Goal: Transaction & Acquisition: Purchase product/service

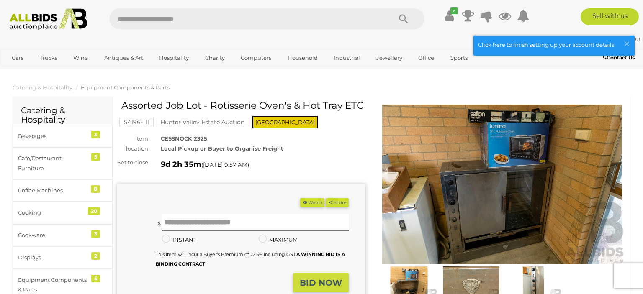
click at [41, 27] on img at bounding box center [48, 19] width 87 height 22
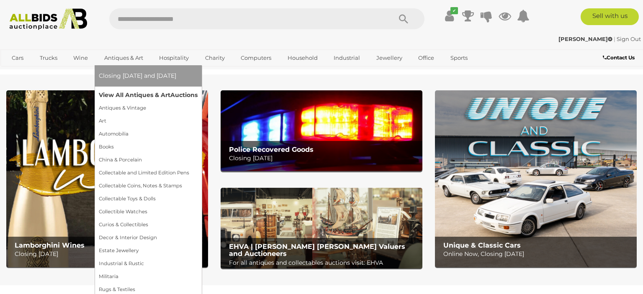
click at [133, 93] on link "View All Antiques & Art Auctions" at bounding box center [148, 95] width 99 height 13
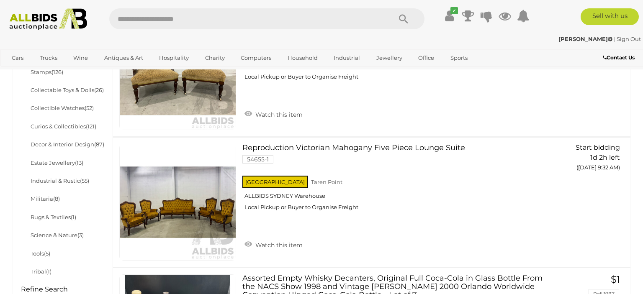
scroll to position [44, 0]
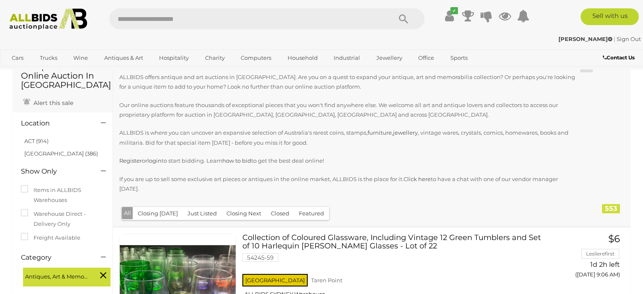
click at [273, 212] on button "Closed" at bounding box center [280, 213] width 28 height 13
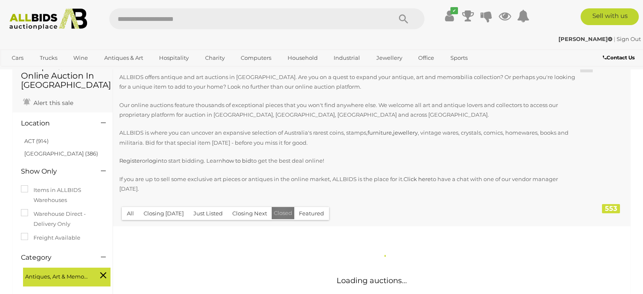
scroll to position [0, 0]
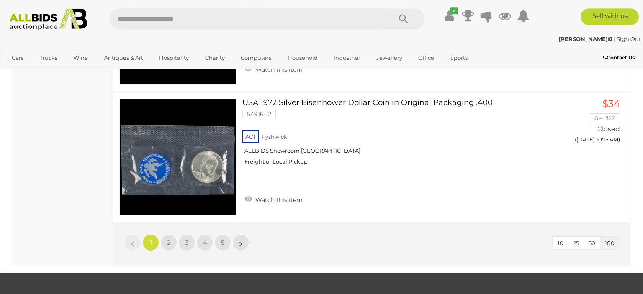
scroll to position [13265, 0]
click at [172, 234] on link "2" at bounding box center [168, 242] width 17 height 17
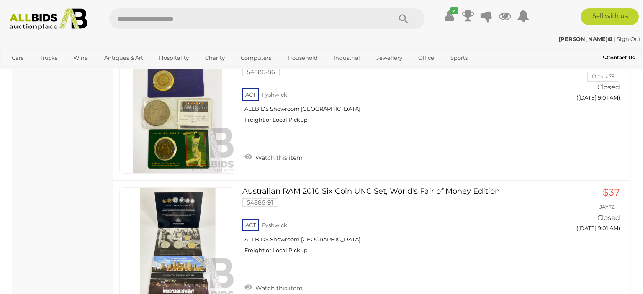
scroll to position [13408, 0]
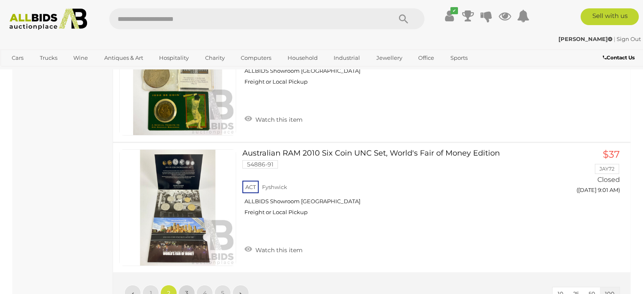
click at [194, 285] on link "3" at bounding box center [186, 293] width 17 height 17
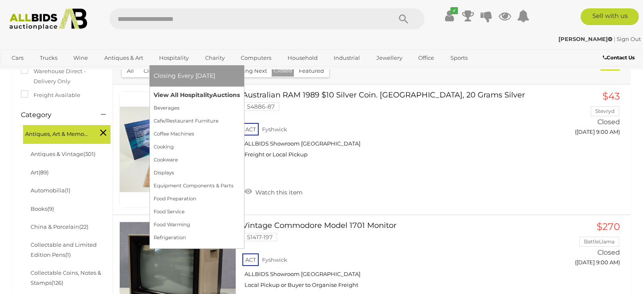
click at [178, 91] on link "View All Hospitality Auctions" at bounding box center [197, 95] width 86 height 13
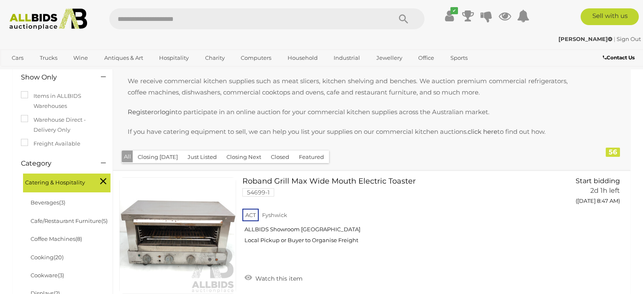
scroll to position [132, 0]
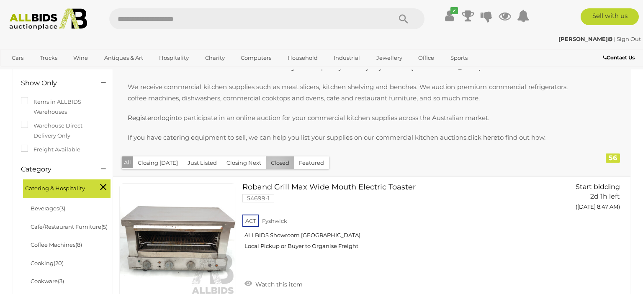
click at [271, 167] on button "Closed" at bounding box center [280, 163] width 28 height 13
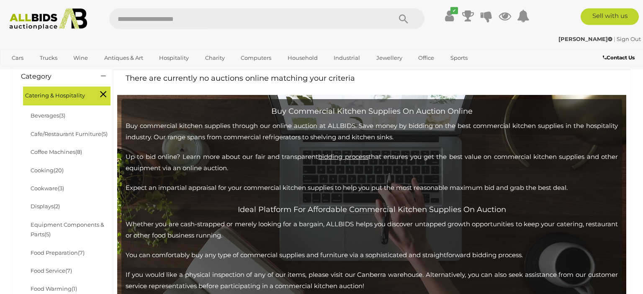
scroll to position [132, 0]
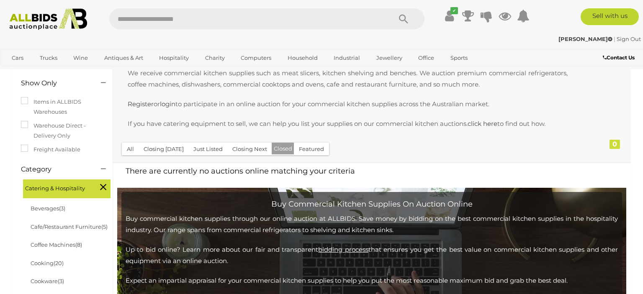
click at [134, 152] on button "All" at bounding box center [130, 149] width 17 height 13
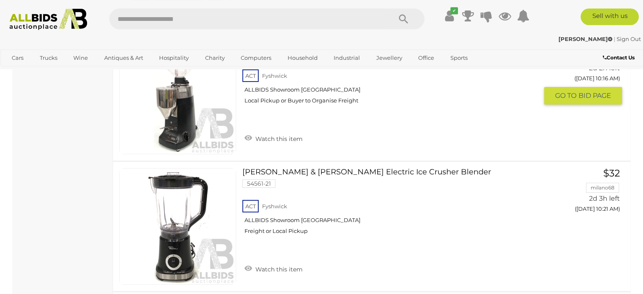
scroll to position [4996, 0]
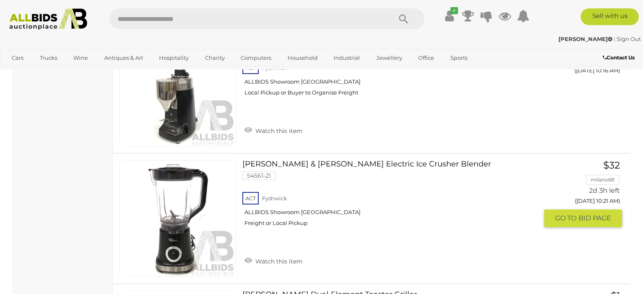
click at [201, 184] on link at bounding box center [177, 218] width 117 height 117
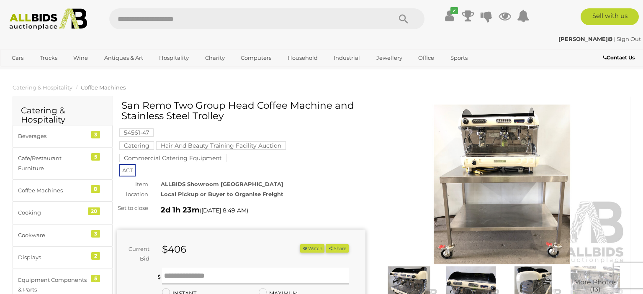
click at [440, 140] on img at bounding box center [502, 185] width 248 height 160
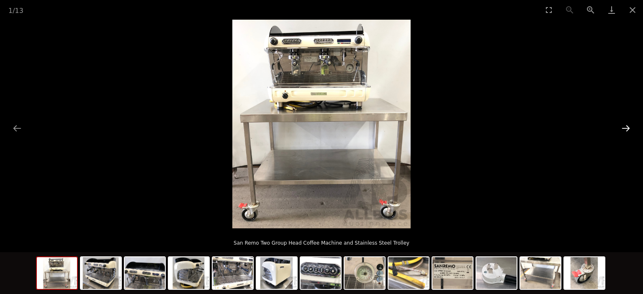
click at [629, 130] on button "Next slide" at bounding box center [626, 128] width 18 height 16
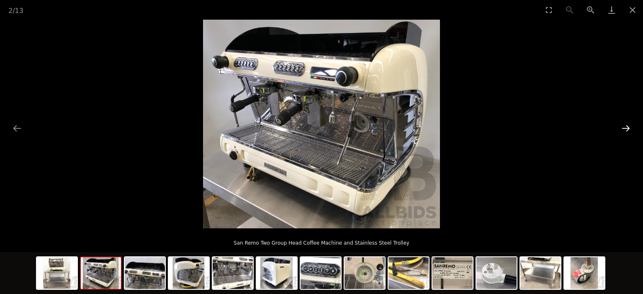
click at [629, 130] on button "Next slide" at bounding box center [626, 128] width 18 height 16
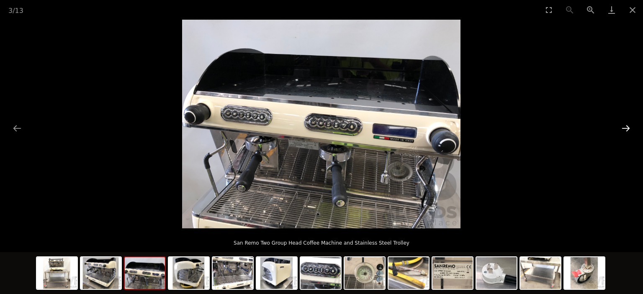
click at [629, 130] on button "Next slide" at bounding box center [626, 128] width 18 height 16
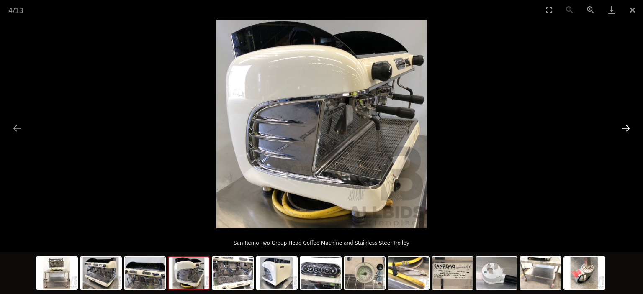
click at [629, 130] on button "Next slide" at bounding box center [626, 128] width 18 height 16
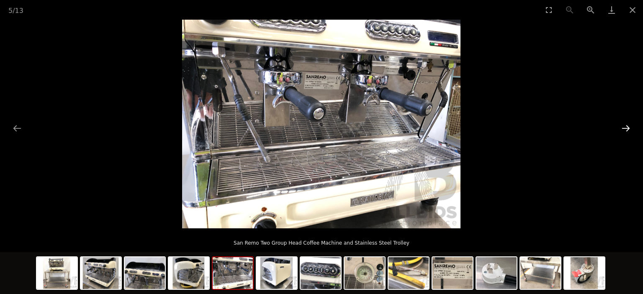
click at [629, 130] on button "Next slide" at bounding box center [626, 128] width 18 height 16
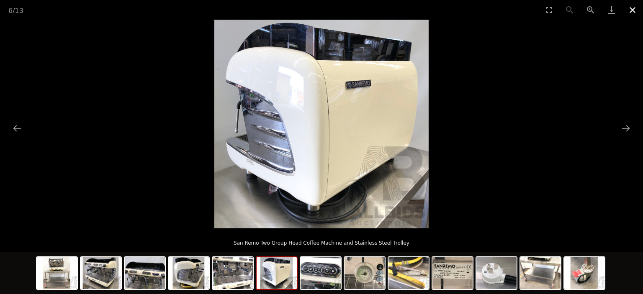
click at [634, 9] on button "Close gallery" at bounding box center [632, 10] width 21 height 20
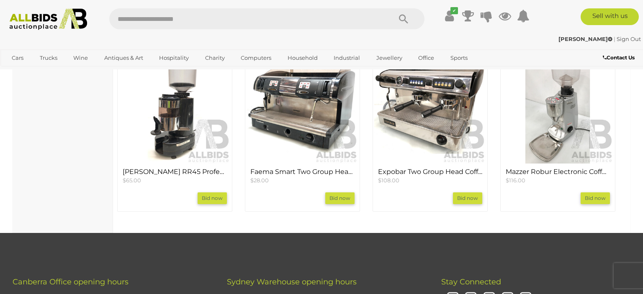
scroll to position [796, 0]
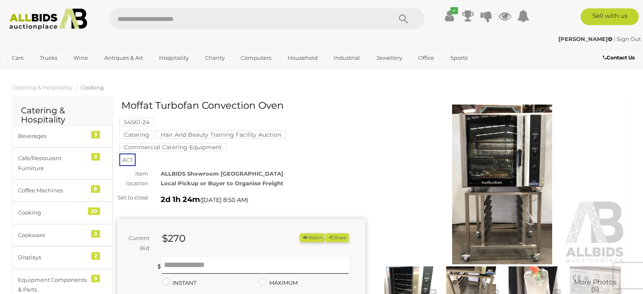
click at [481, 161] on img at bounding box center [502, 185] width 248 height 160
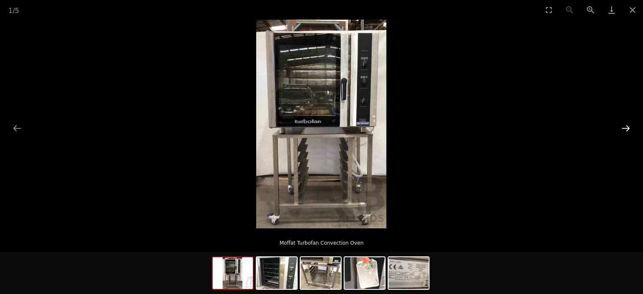
click at [627, 127] on button "Next slide" at bounding box center [626, 128] width 18 height 16
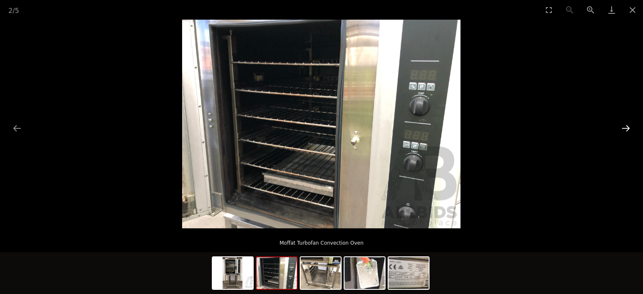
click at [627, 127] on button "Next slide" at bounding box center [626, 128] width 18 height 16
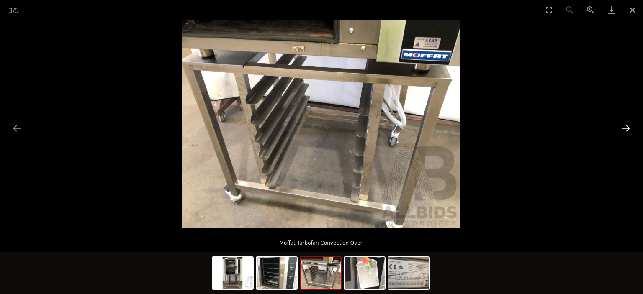
click at [627, 127] on button "Next slide" at bounding box center [626, 128] width 18 height 16
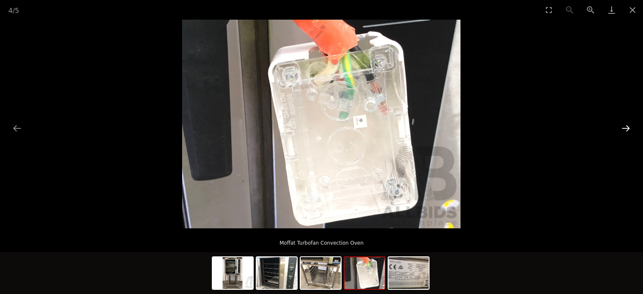
click at [627, 127] on button "Next slide" at bounding box center [626, 128] width 18 height 16
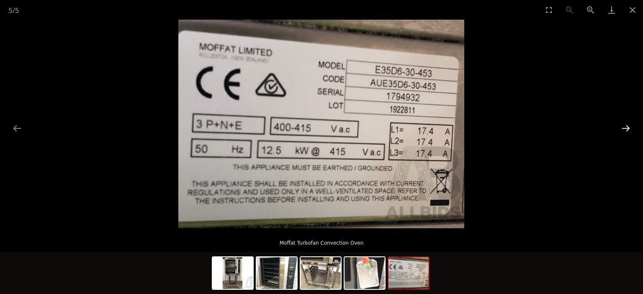
click at [627, 127] on button "Next slide" at bounding box center [626, 128] width 18 height 16
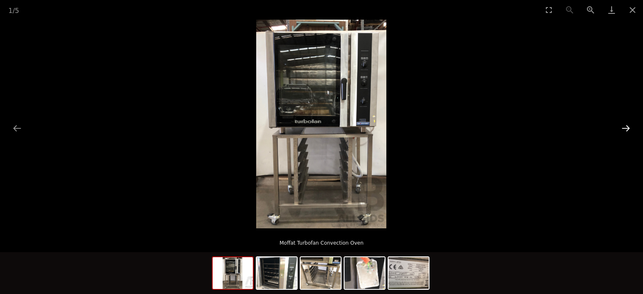
click at [627, 127] on button "Next slide" at bounding box center [626, 128] width 18 height 16
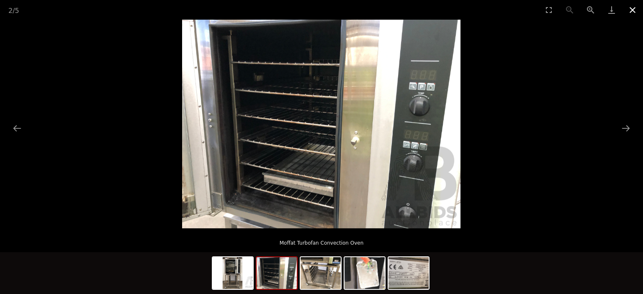
click at [627, 10] on button "Close gallery" at bounding box center [632, 10] width 21 height 20
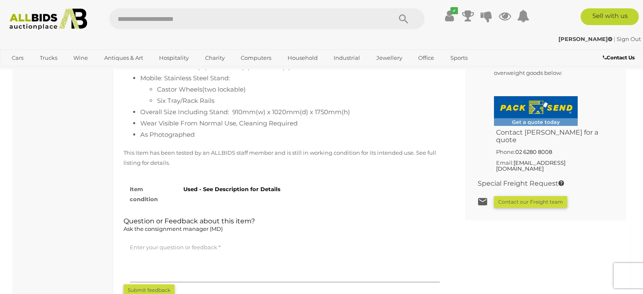
scroll to position [752, 0]
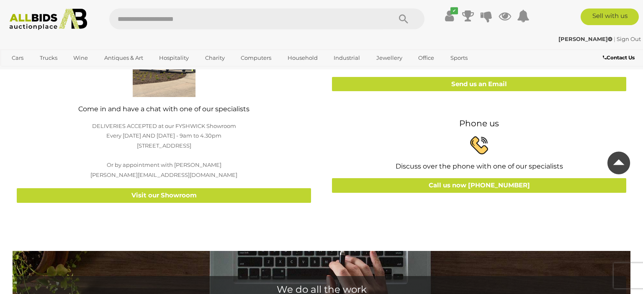
scroll to position [221, 0]
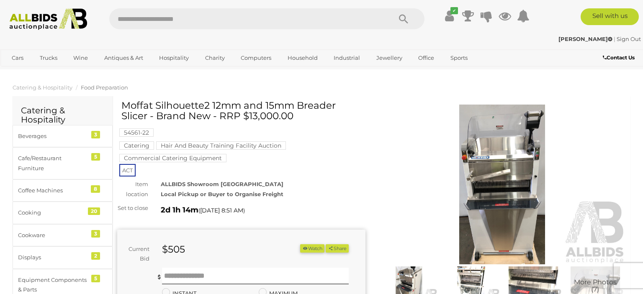
drag, startPoint x: 122, startPoint y: 106, endPoint x: 149, endPoint y: 111, distance: 27.1
click at [149, 111] on h1 "Moffat Silhouette2 12mm and 15mm Breader Slicer - Brand New - RRP $13,000.00" at bounding box center [242, 110] width 242 height 21
copy h1 "Moffat Silhouette2 12mm and 15mm Breader Slicer"
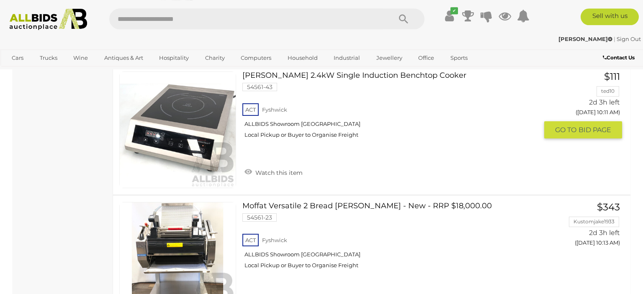
scroll to position [2911, 0]
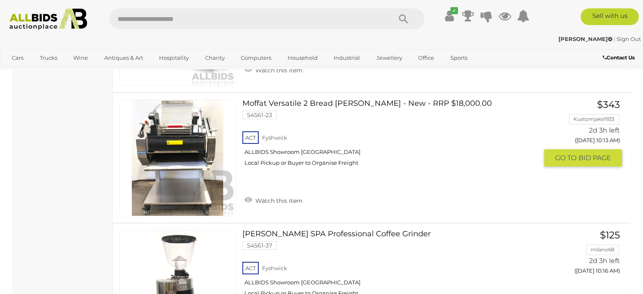
click at [207, 134] on link at bounding box center [177, 158] width 117 height 117
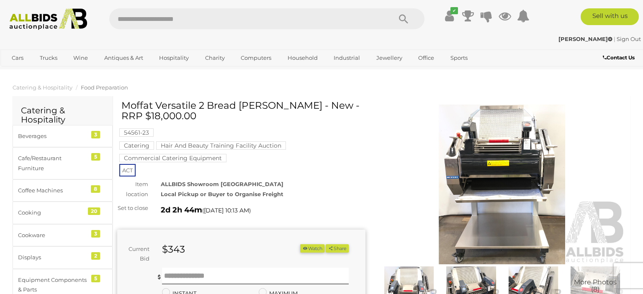
drag, startPoint x: 121, startPoint y: 109, endPoint x: 279, endPoint y: 106, distance: 157.9
click at [279, 106] on h1 "Moffat Versatile 2 Bread [PERSON_NAME] - New - RRP $18,000.00" at bounding box center [242, 110] width 242 height 21
copy h1 "[PERSON_NAME] Versatile 2 Bread [PERSON_NAME]"
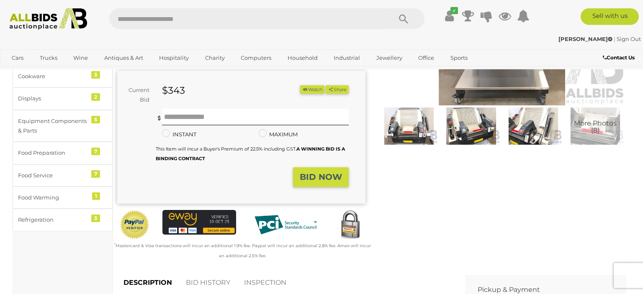
scroll to position [88, 0]
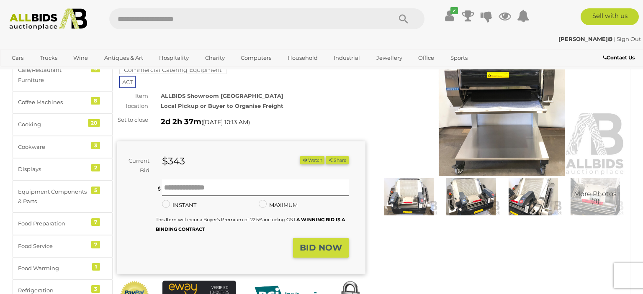
click at [473, 207] on img at bounding box center [471, 196] width 58 height 37
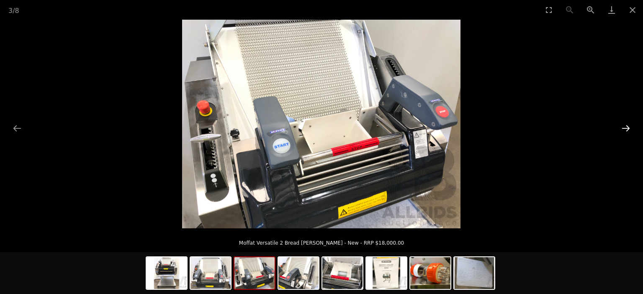
click at [620, 126] on button "Next slide" at bounding box center [626, 128] width 18 height 16
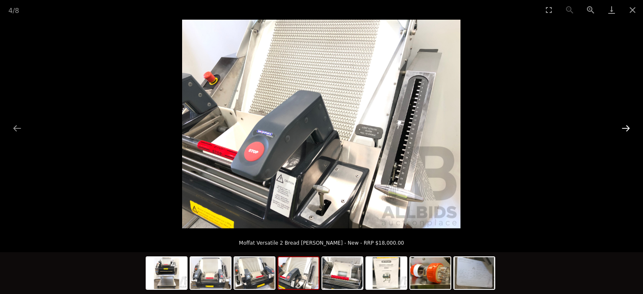
click at [621, 126] on button "Next slide" at bounding box center [626, 128] width 18 height 16
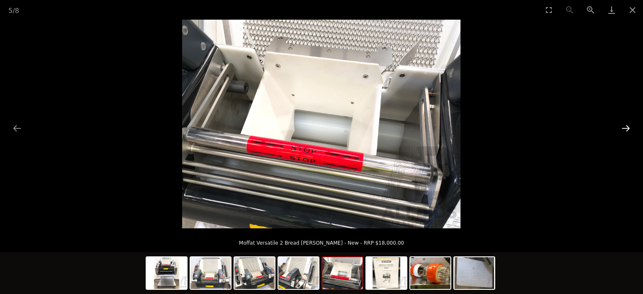
click at [621, 126] on button "Next slide" at bounding box center [626, 128] width 18 height 16
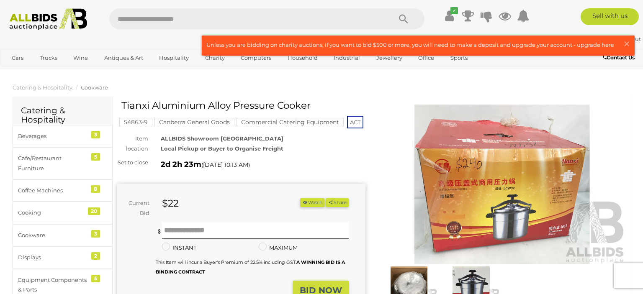
click at [498, 193] on img at bounding box center [502, 185] width 248 height 160
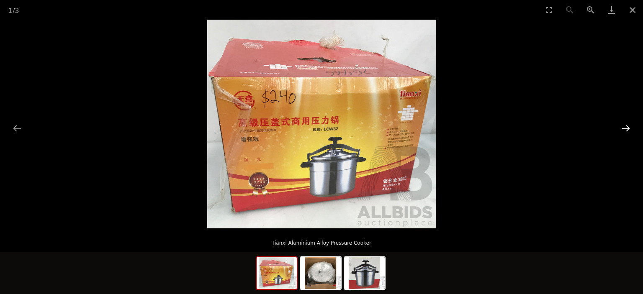
click at [629, 131] on button "Next slide" at bounding box center [626, 128] width 18 height 16
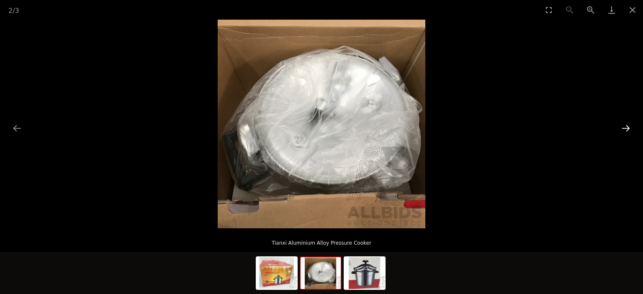
click at [629, 130] on button "Next slide" at bounding box center [626, 128] width 18 height 16
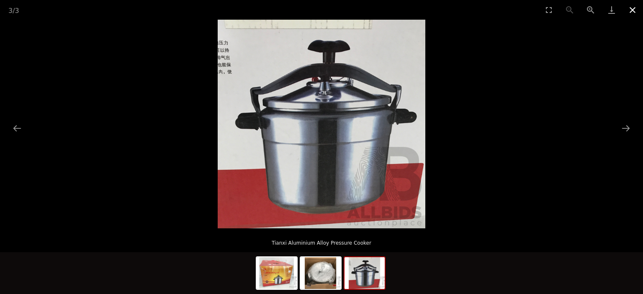
click at [629, 12] on button "Close gallery" at bounding box center [632, 10] width 21 height 20
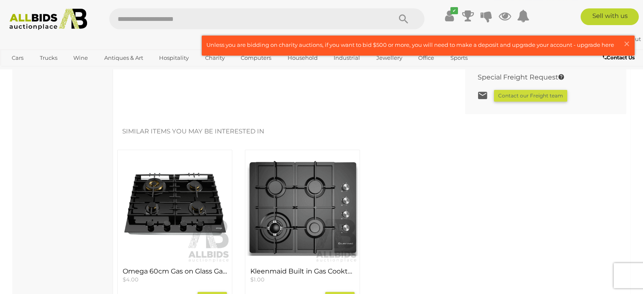
scroll to position [752, 0]
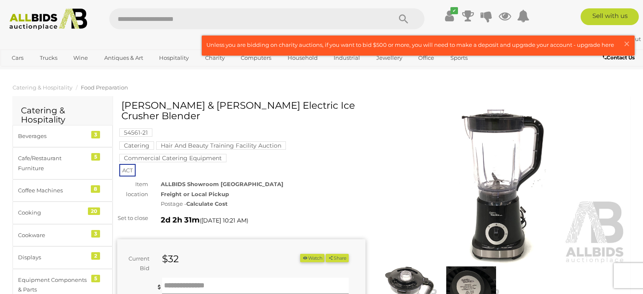
drag, startPoint x: 122, startPoint y: 107, endPoint x: 336, endPoint y: 111, distance: 213.6
click at [336, 111] on h1 "[PERSON_NAME] & [PERSON_NAME] Electric Ice Crusher Blender" at bounding box center [242, 110] width 242 height 21
copy h1 "[PERSON_NAME] & [PERSON_NAME] Electric Ice Crusher Blender"
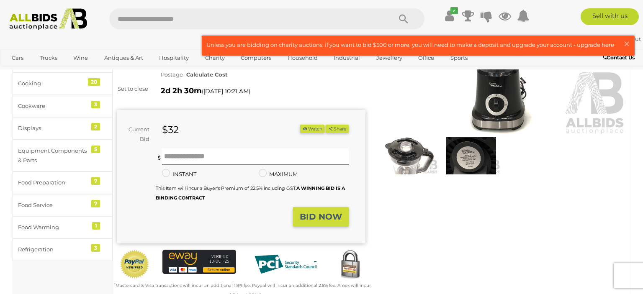
scroll to position [177, 0]
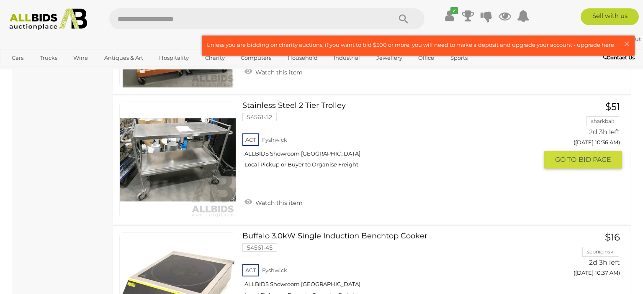
scroll to position [5539, 0]
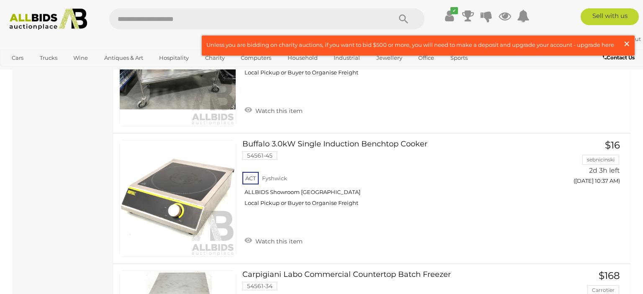
click at [626, 45] on span "×" at bounding box center [627, 44] width 8 height 16
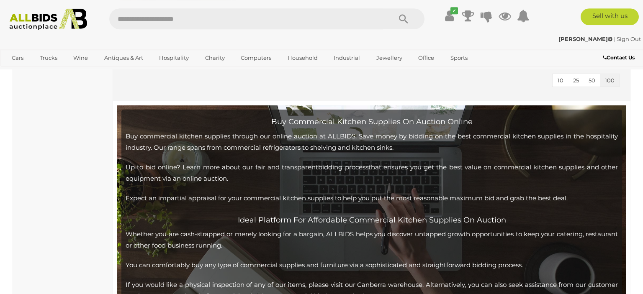
scroll to position [7617, 0]
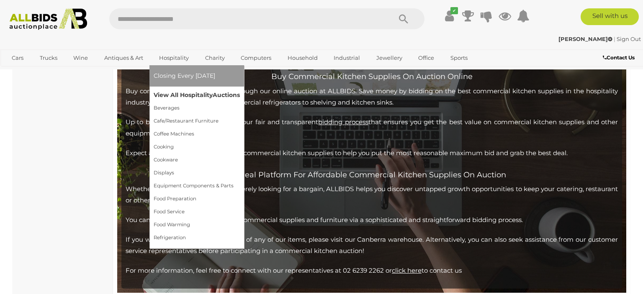
click at [189, 95] on link "View All Hospitality Auctions" at bounding box center [197, 95] width 86 height 13
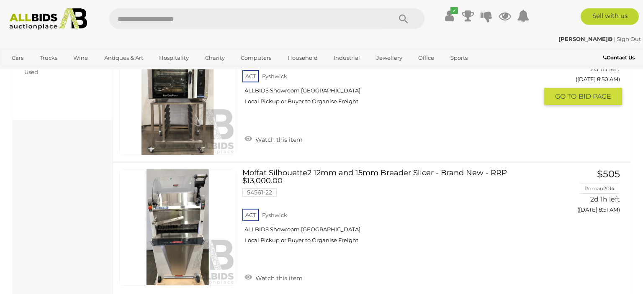
scroll to position [574, 0]
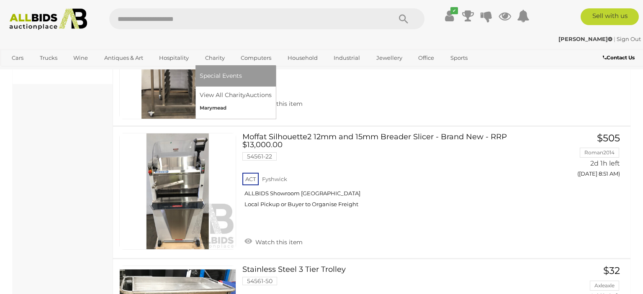
click at [220, 107] on link "Marymead" at bounding box center [236, 108] width 72 height 13
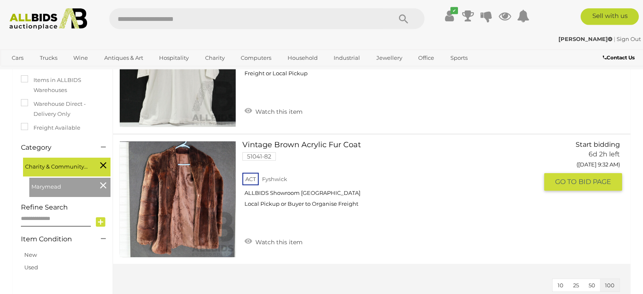
scroll to position [44, 0]
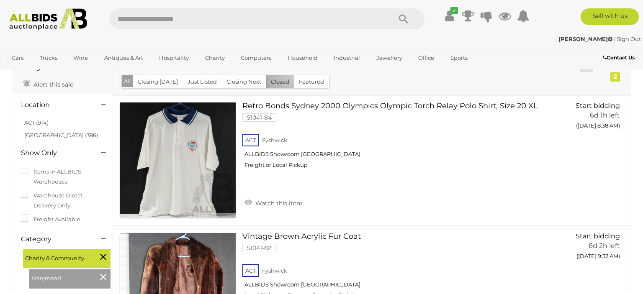
click at [288, 79] on button "Closed" at bounding box center [280, 81] width 28 height 13
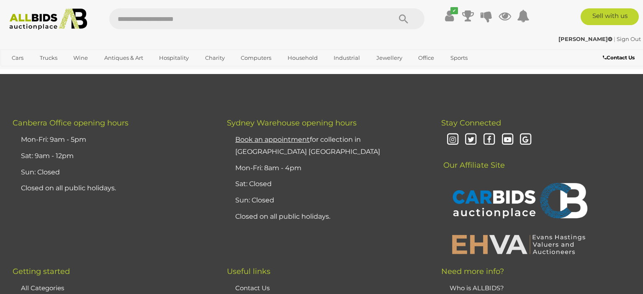
scroll to position [88, 0]
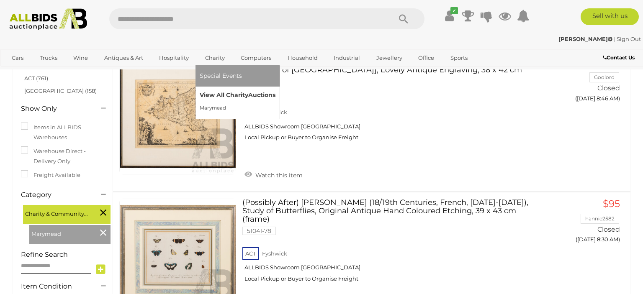
click at [227, 96] on link "View All Charity Auctions" at bounding box center [238, 95] width 76 height 13
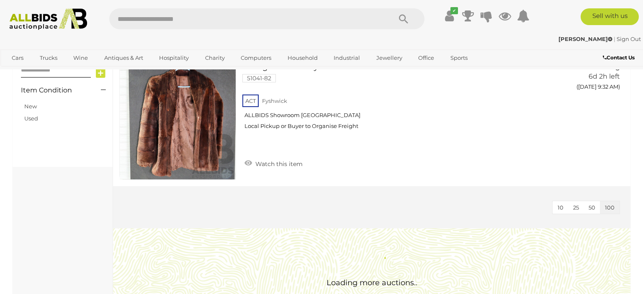
scroll to position [132, 0]
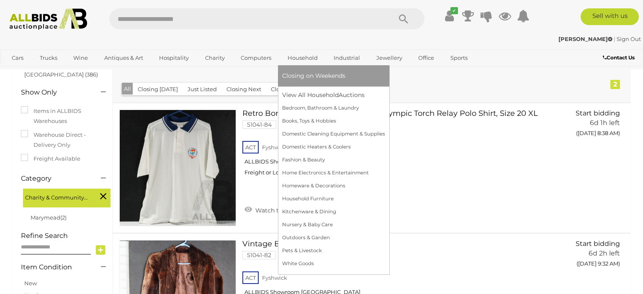
click at [294, 75] on span "Closing on Weekends" at bounding box center [313, 76] width 63 height 8
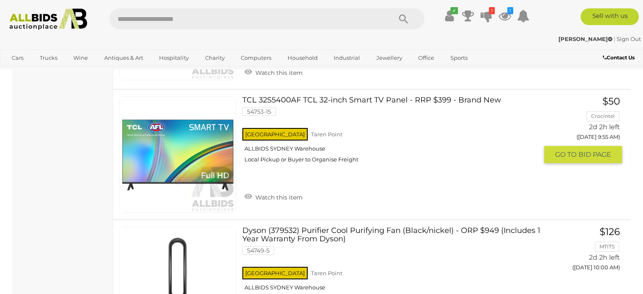
scroll to position [3405, 0]
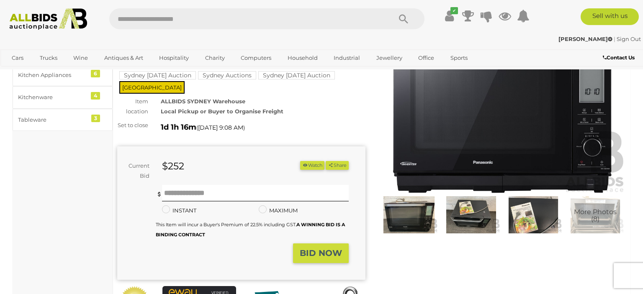
scroll to position [132, 0]
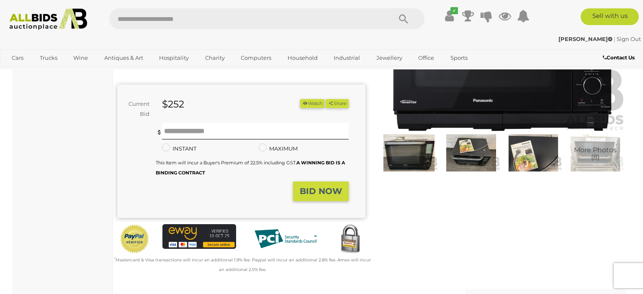
click at [462, 154] on img at bounding box center [471, 152] width 58 height 37
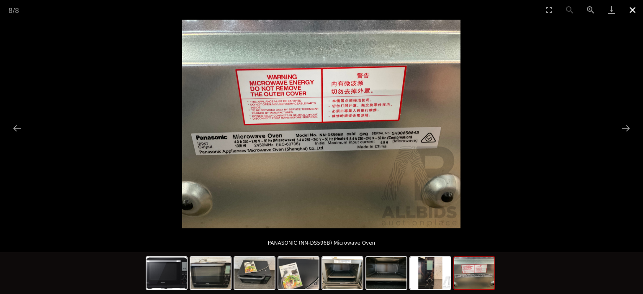
click at [629, 10] on button "Close gallery" at bounding box center [632, 10] width 21 height 20
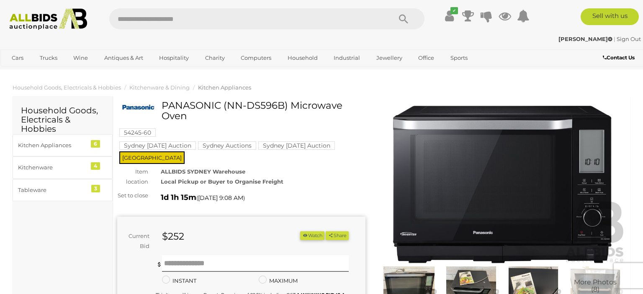
drag, startPoint x: 163, startPoint y: 106, endPoint x: 180, endPoint y: 116, distance: 20.3
click at [180, 116] on h1 "PANASONIC (NN-DS596B) Microwave Oven" at bounding box center [242, 110] width 242 height 21
drag, startPoint x: 191, startPoint y: 119, endPoint x: 162, endPoint y: 106, distance: 31.9
click at [162, 106] on h1 "PANASONIC (NN-DS596B) Microwave Oven" at bounding box center [242, 110] width 242 height 21
copy h1 "PANASONIC (NN-DS596B) Microwave Oven"
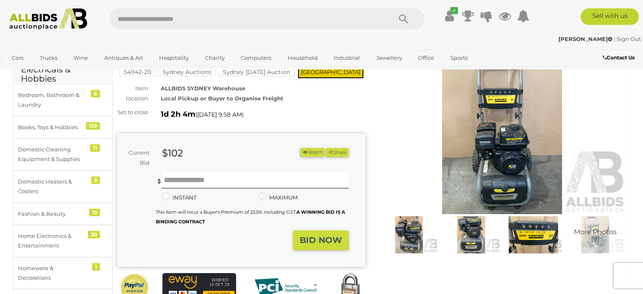
scroll to position [132, 0]
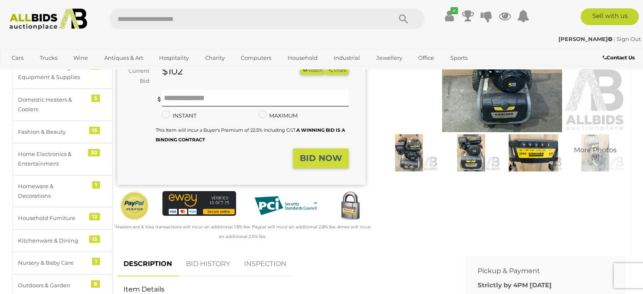
click at [508, 97] on img at bounding box center [502, 52] width 248 height 160
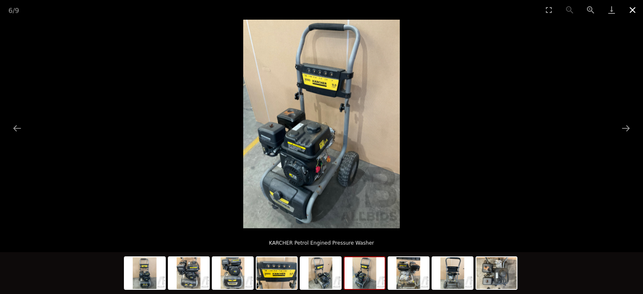
click at [629, 11] on button "Close gallery" at bounding box center [632, 10] width 21 height 20
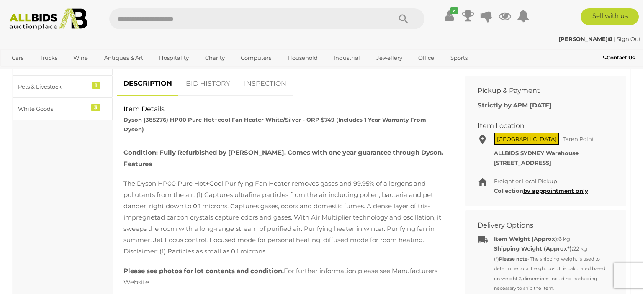
scroll to position [574, 0]
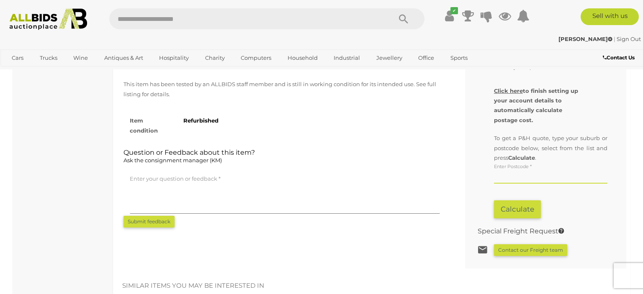
click at [512, 175] on input "text" at bounding box center [550, 177] width 113 height 13
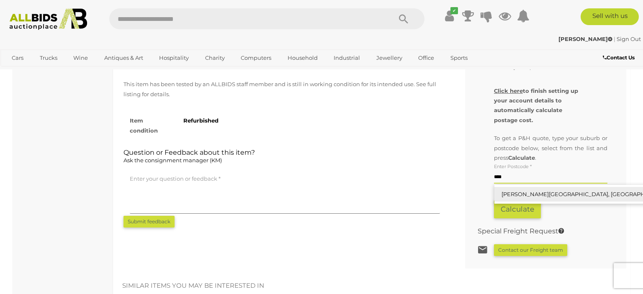
click at [528, 192] on link "[PERSON_NAME][GEOGRAPHIC_DATA]" at bounding box center [594, 194] width 198 height 15
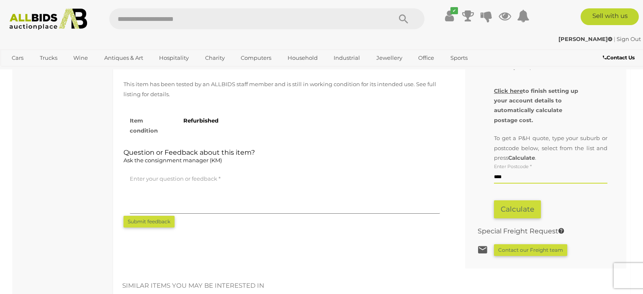
type input "**********"
click at [521, 206] on button "Calculate" at bounding box center [517, 210] width 47 height 18
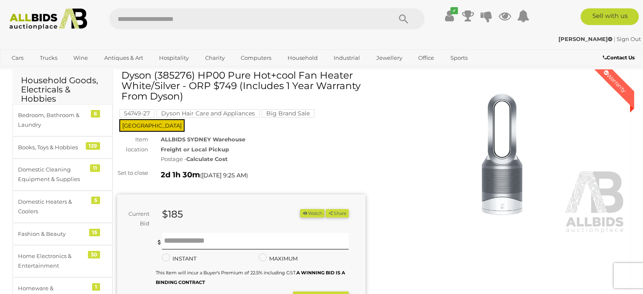
scroll to position [0, 0]
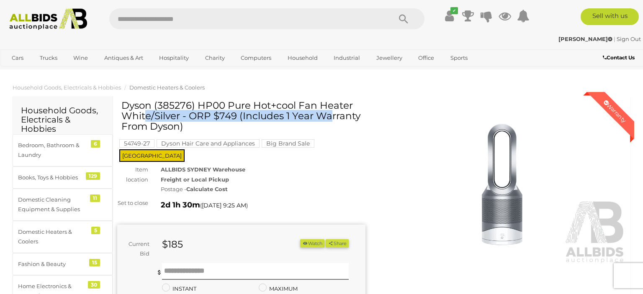
drag, startPoint x: 122, startPoint y: 104, endPoint x: 325, endPoint y: 106, distance: 202.2
click at [325, 106] on h1 "Dyson (385276) HP00 Pure Hot+cool Fan Heater White/Silver - ORP $749 (Includes …" at bounding box center [242, 116] width 242 height 32
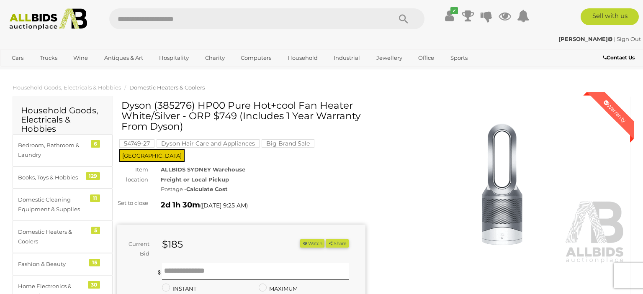
click at [325, 106] on h1 "Dyson (385276) HP00 Pure Hot+cool Fan Heater White/Silver - ORP $749 (Includes …" at bounding box center [242, 116] width 242 height 32
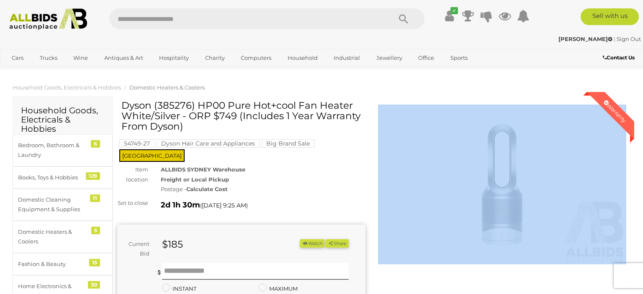
drag, startPoint x: 325, startPoint y: 106, endPoint x: 259, endPoint y: 93, distance: 67.8
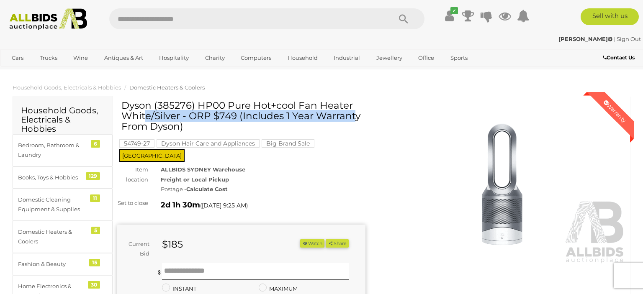
drag, startPoint x: 122, startPoint y: 106, endPoint x: 350, endPoint y: 105, distance: 228.2
click at [350, 105] on h1 "Dyson (385276) HP00 Pure Hot+cool Fan Heater White/Silver - ORP $749 (Includes …" at bounding box center [242, 116] width 242 height 32
copy h1 "Dyson (385276) HP00 Pure Hot+cool Fan Heater"
click at [402, 198] on img at bounding box center [502, 185] width 248 height 160
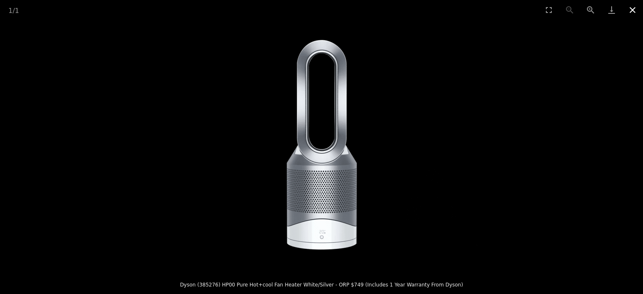
click at [633, 11] on button "Close gallery" at bounding box center [632, 10] width 21 height 20
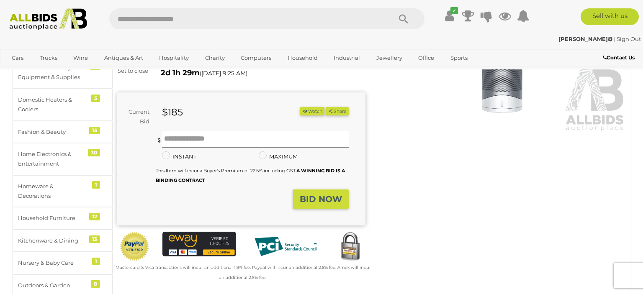
scroll to position [309, 0]
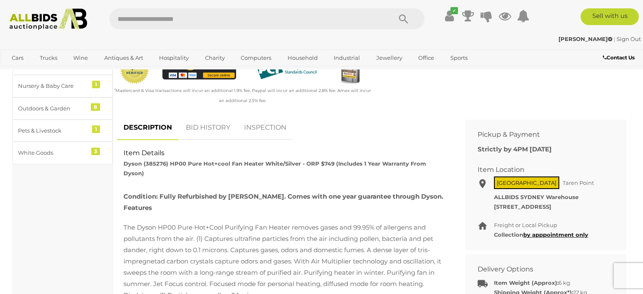
click at [207, 123] on link "BID HISTORY" at bounding box center [208, 128] width 57 height 25
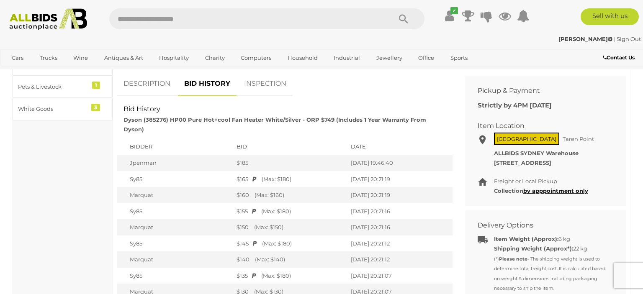
scroll to position [177, 0]
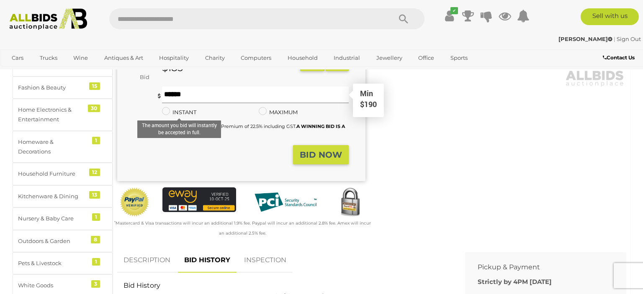
click at [224, 92] on input "text" at bounding box center [255, 95] width 187 height 17
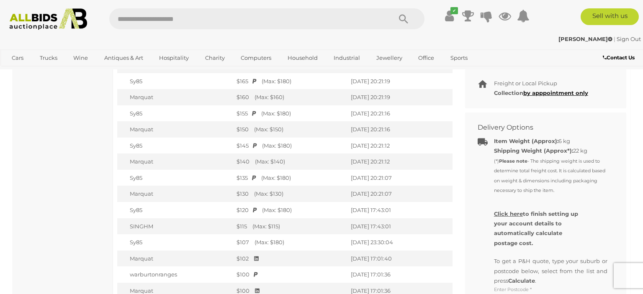
scroll to position [486, 0]
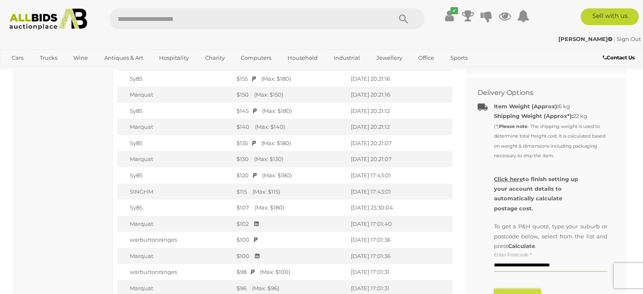
type input "***"
click at [512, 176] on u "Click here" at bounding box center [508, 179] width 29 height 7
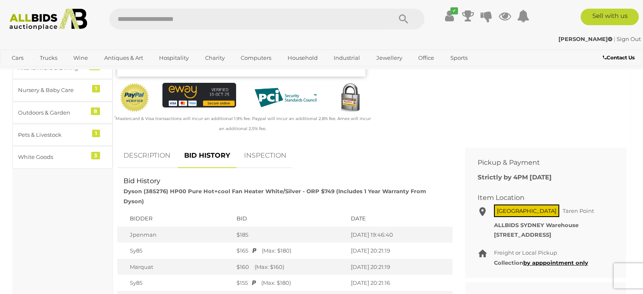
scroll to position [353, 0]
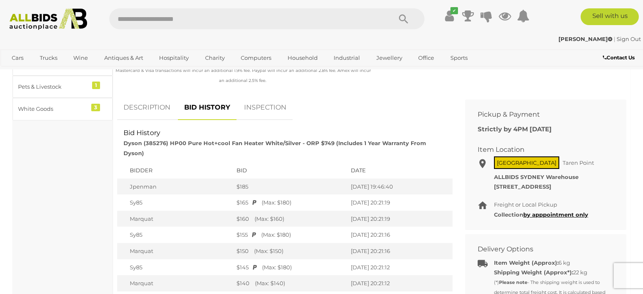
click at [156, 98] on link "DESCRIPTION" at bounding box center [146, 107] width 59 height 25
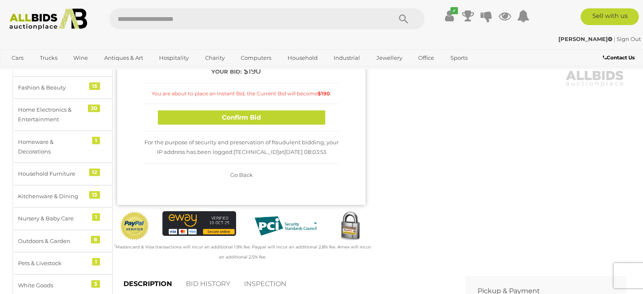
scroll to position [0, 0]
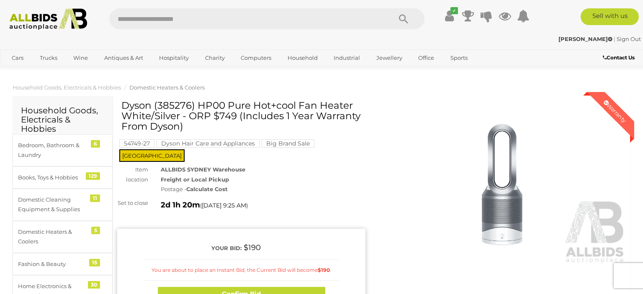
click at [510, 160] on img at bounding box center [502, 185] width 248 height 160
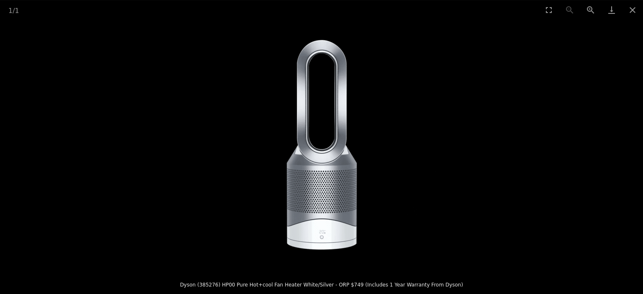
scroll to position [663, 0]
click at [631, 9] on button "Close gallery" at bounding box center [632, 10] width 21 height 20
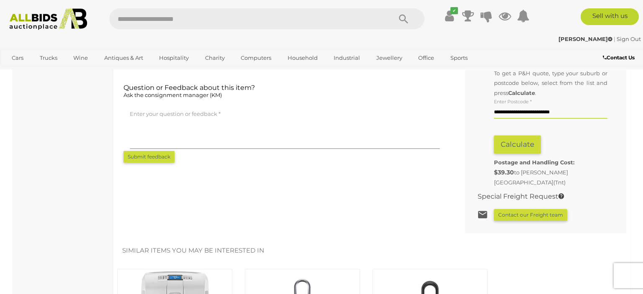
scroll to position [0, 0]
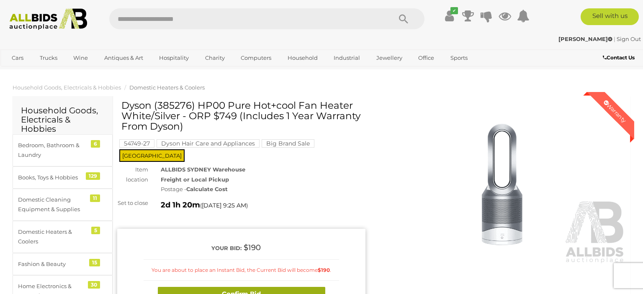
click at [217, 291] on button "Confirm Bid" at bounding box center [241, 294] width 167 height 15
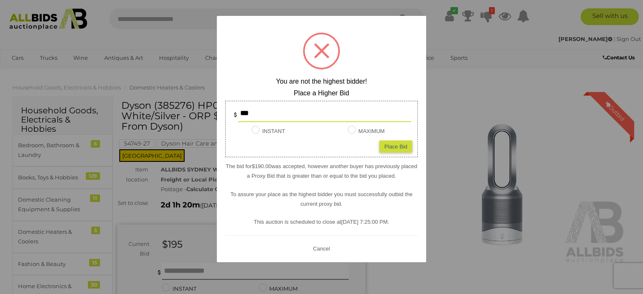
click at [321, 250] on button "Cancel" at bounding box center [322, 248] width 22 height 10
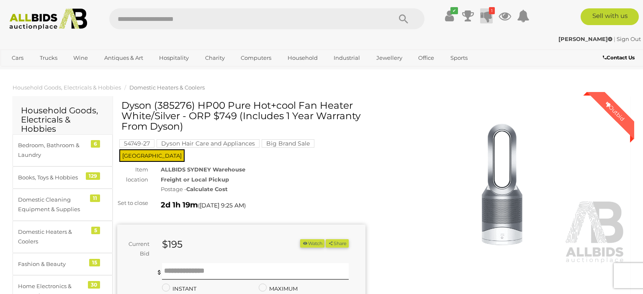
click at [488, 23] on icon at bounding box center [487, 15] width 12 height 15
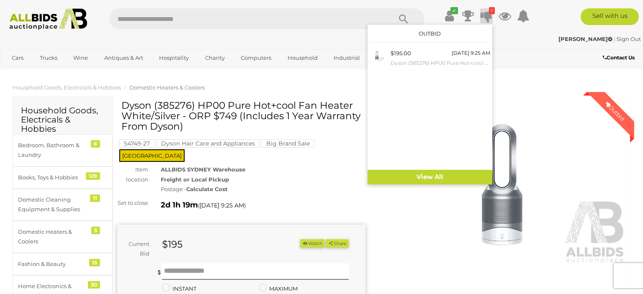
click at [488, 23] on icon at bounding box center [487, 15] width 12 height 15
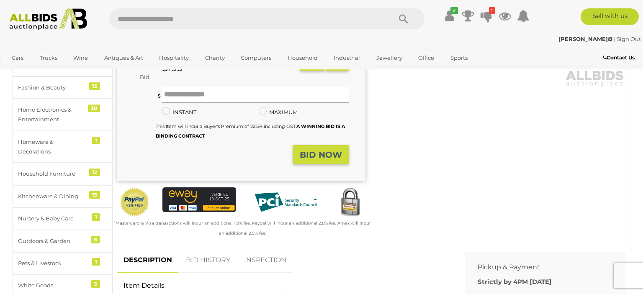
scroll to position [88, 0]
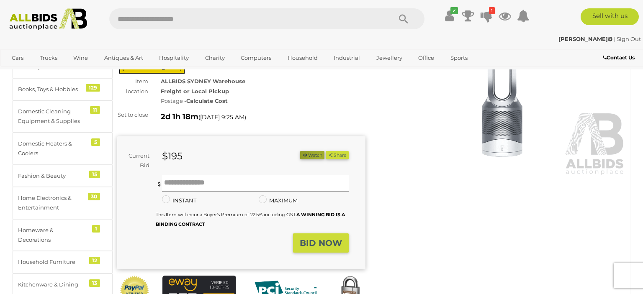
click at [316, 153] on button "Watch" at bounding box center [312, 155] width 24 height 9
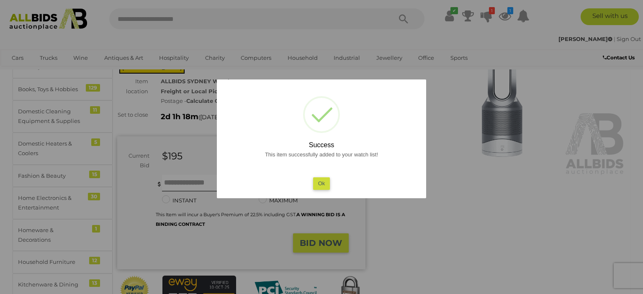
click at [321, 187] on button "Ok" at bounding box center [321, 184] width 17 height 12
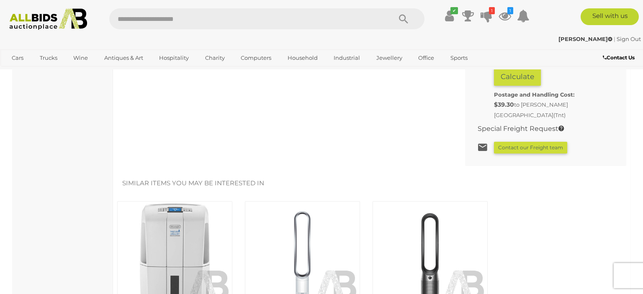
scroll to position [619, 0]
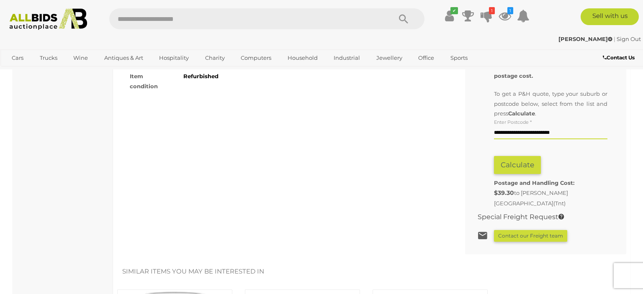
click at [624, 58] on b "Contact Us" at bounding box center [619, 57] width 32 height 6
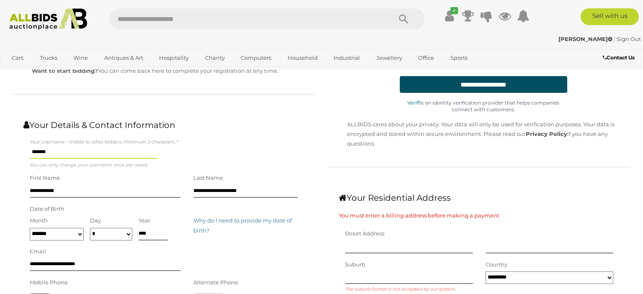
scroll to position [88, 0]
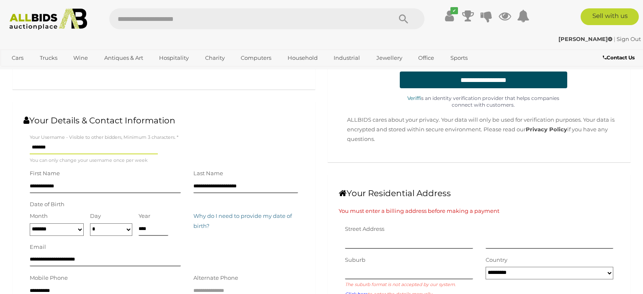
click at [58, 145] on input "*******" at bounding box center [94, 148] width 128 height 13
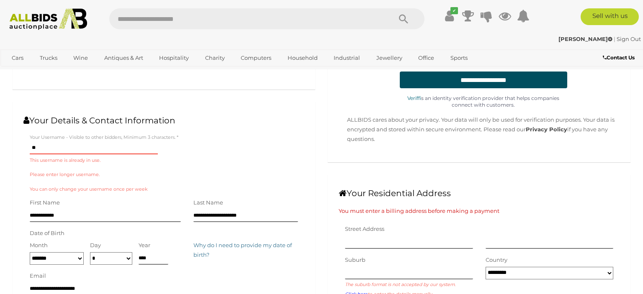
type input "*"
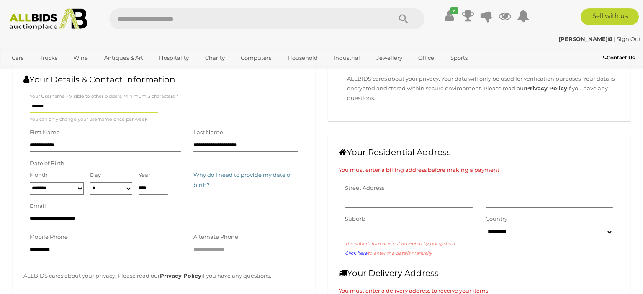
scroll to position [177, 0]
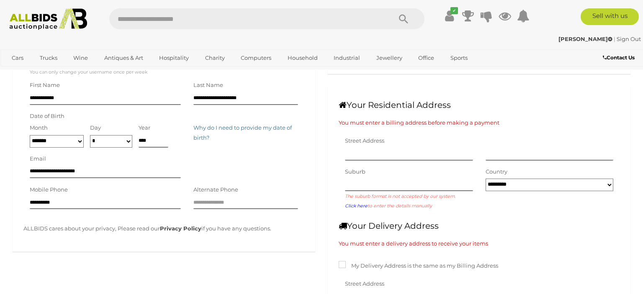
type input "******"
select select "*********"
click option "********" at bounding box center [0, 0] width 0 height 0
click at [90, 135] on select "* * * * * * * * * ** ** ** ** ** ** ** ** ** ** ** ** ** ** ** ** ** ** ** ** **" at bounding box center [111, 141] width 42 height 13
select select "**"
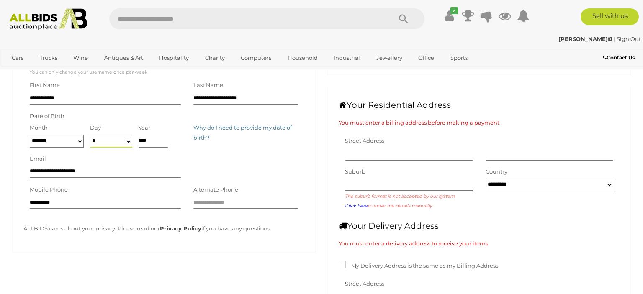
click option "**" at bounding box center [0, 0] width 0 height 0
click at [151, 142] on input "****" at bounding box center [154, 141] width 30 height 13
type input "****"
click at [381, 151] on input "text" at bounding box center [409, 154] width 128 height 13
type input "*"
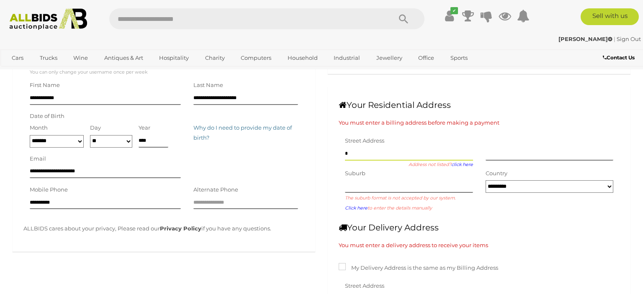
type input "*"
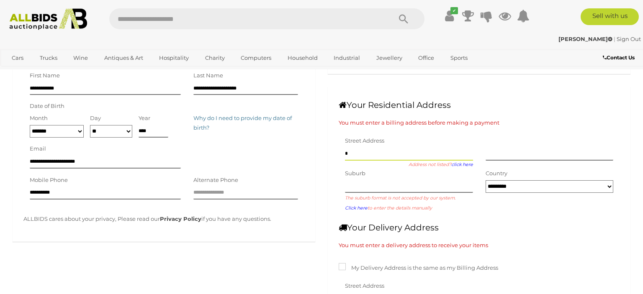
type input "**"
type input "***"
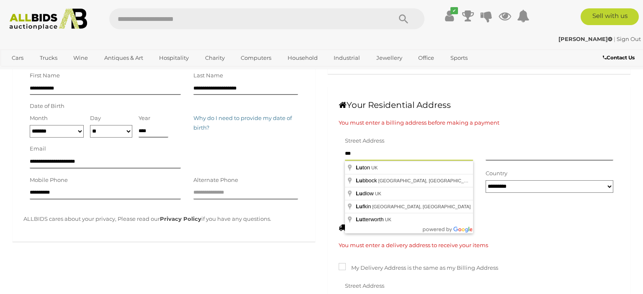
type input "****"
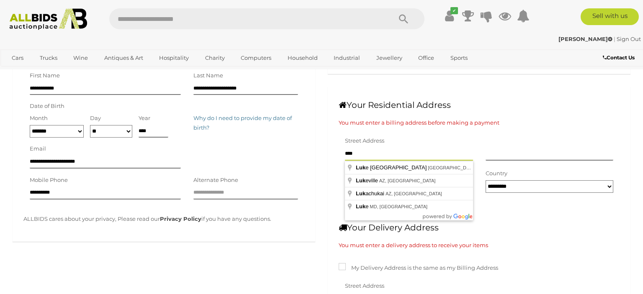
type input "*****"
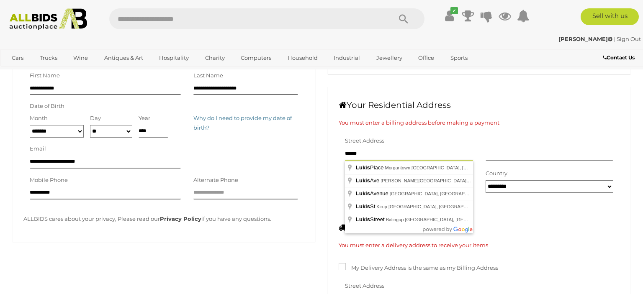
type input "*******"
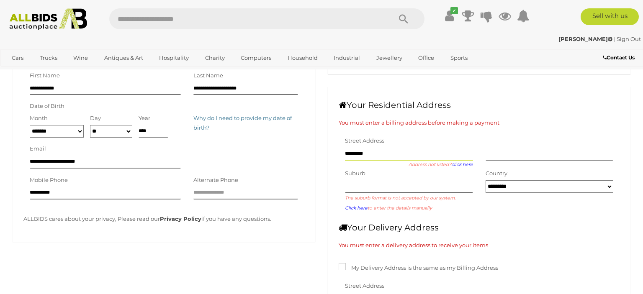
click at [413, 153] on input "*********" at bounding box center [409, 154] width 128 height 13
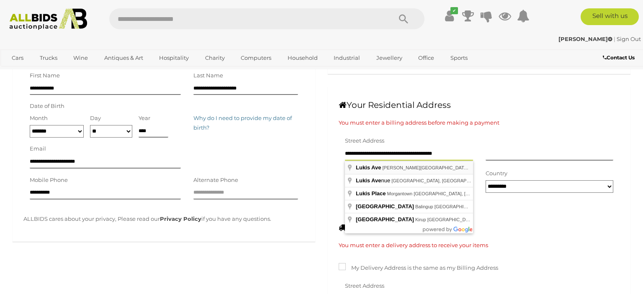
type input "*********"
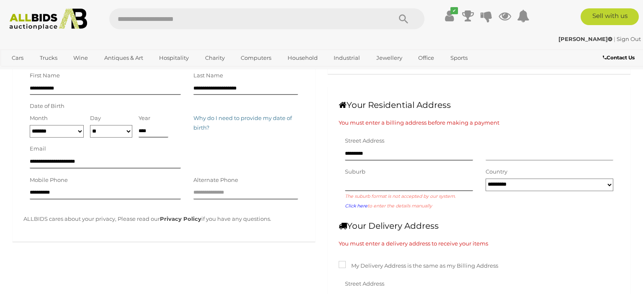
click at [500, 155] on input "text" at bounding box center [550, 154] width 128 height 13
type input "**********"
type input "*********"
type input "**********"
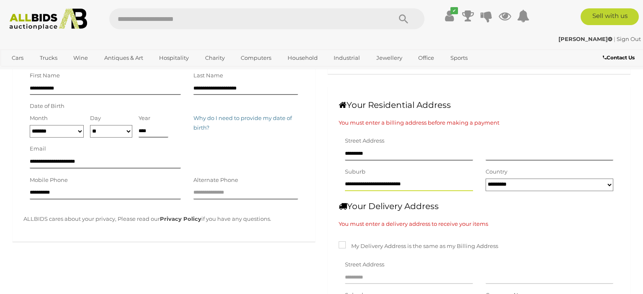
click at [425, 186] on input "**********" at bounding box center [409, 185] width 128 height 13
click at [517, 152] on input "text" at bounding box center [550, 154] width 128 height 13
click at [379, 153] on input "*********" at bounding box center [409, 154] width 128 height 13
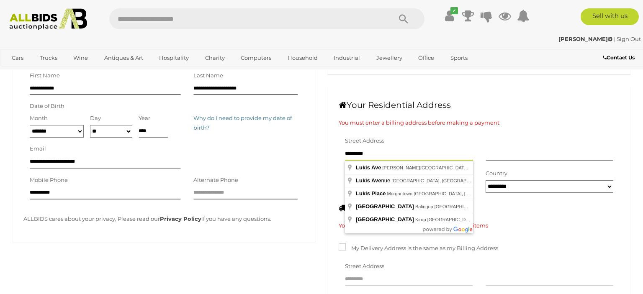
type input "**********"
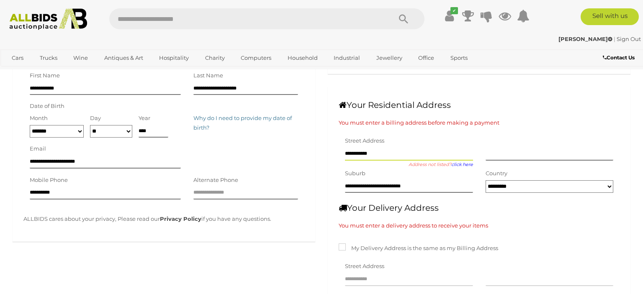
type input "**********"
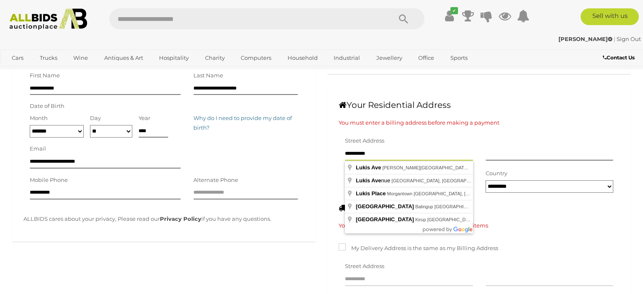
type input "*********"
type input "**********"
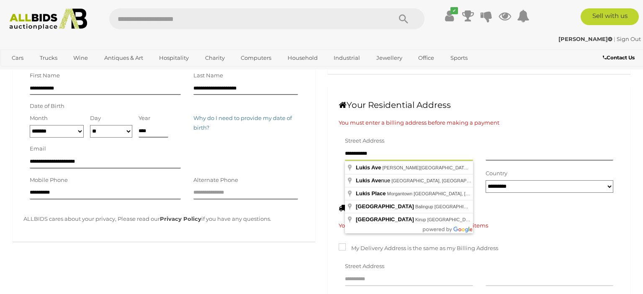
type input "**********"
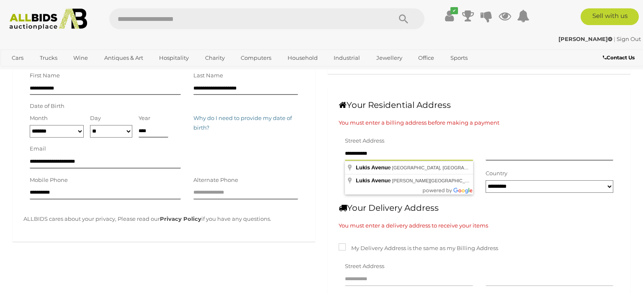
type input "**********"
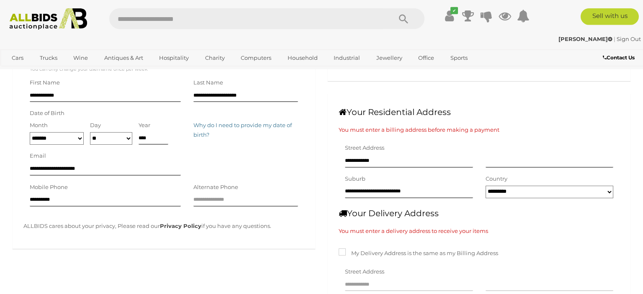
scroll to position [132, 0]
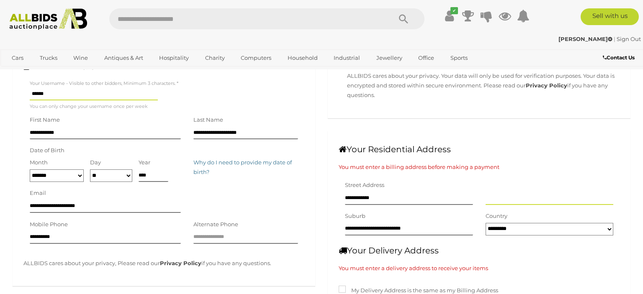
click at [512, 203] on input "text" at bounding box center [550, 199] width 128 height 13
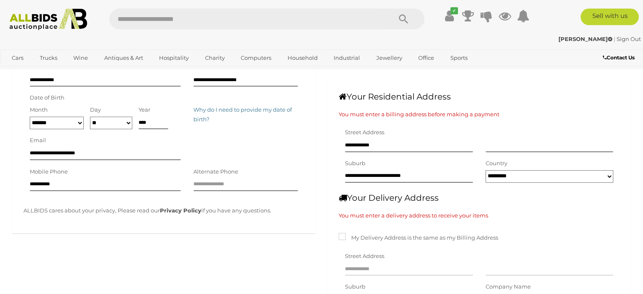
scroll to position [177, 0]
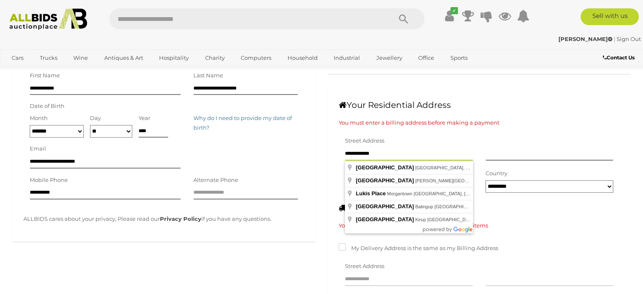
drag, startPoint x: 386, startPoint y: 154, endPoint x: 349, endPoint y: 155, distance: 37.3
click at [349, 155] on input "**********" at bounding box center [409, 154] width 128 height 13
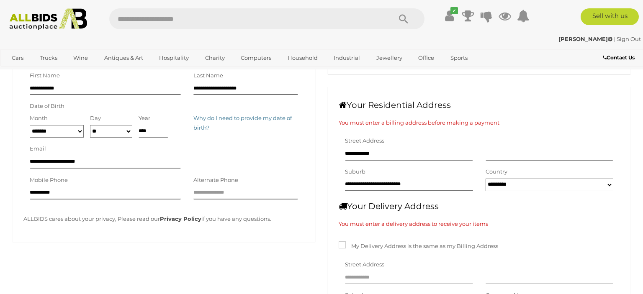
click at [345, 155] on div "**********" at bounding box center [409, 151] width 141 height 31
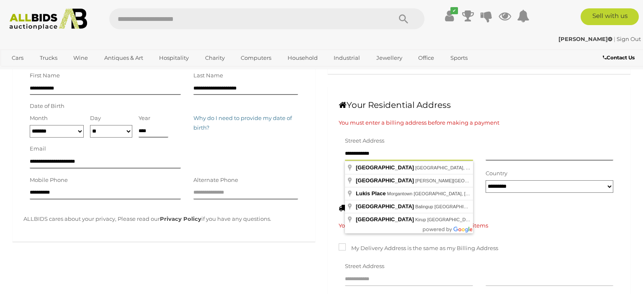
click at [346, 155] on input "**********" at bounding box center [409, 154] width 128 height 13
type input "**********"
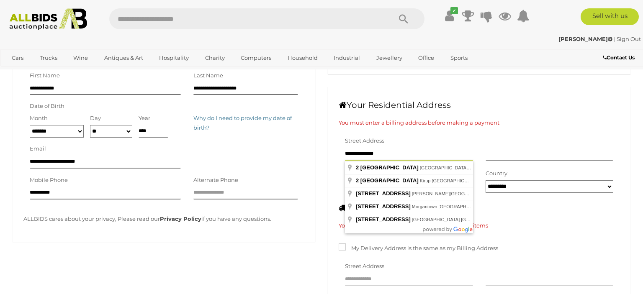
type input "**********"
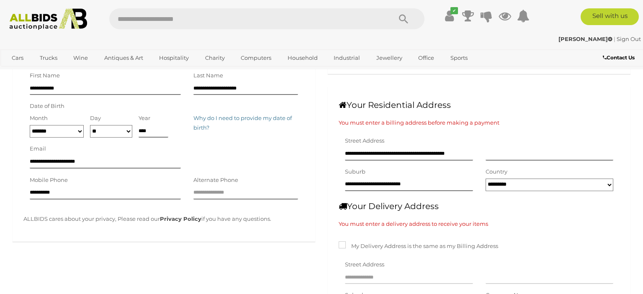
type input "**********"
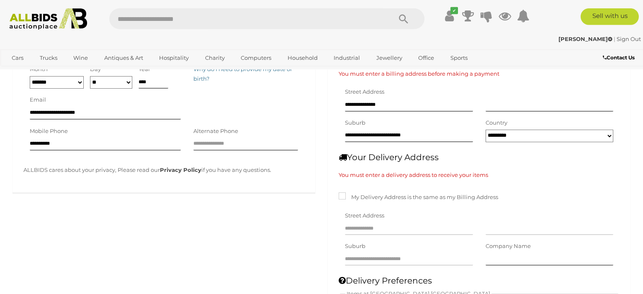
scroll to position [265, 0]
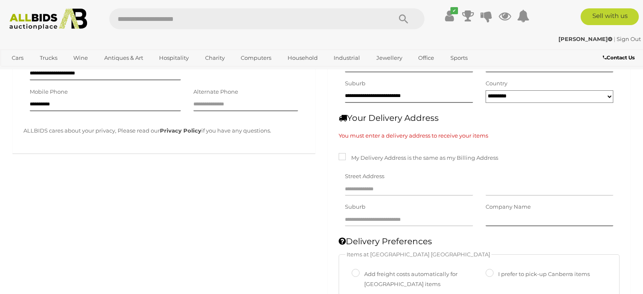
type input "**********"
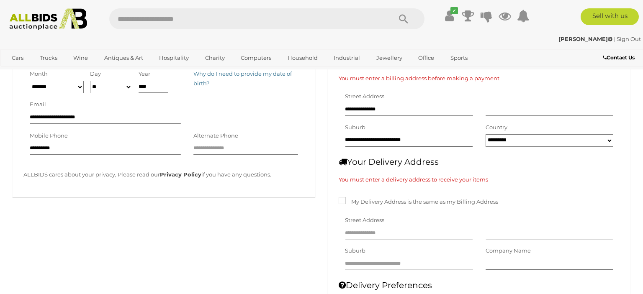
scroll to position [398, 0]
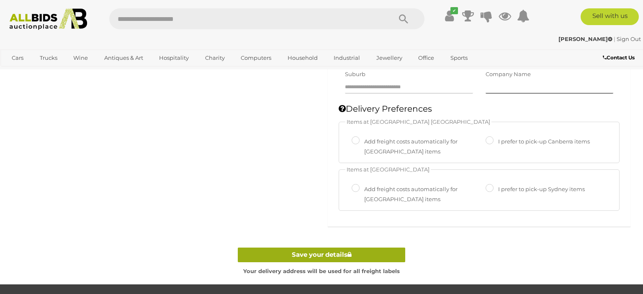
click at [317, 255] on link "Save your details" at bounding box center [321, 255] width 167 height 15
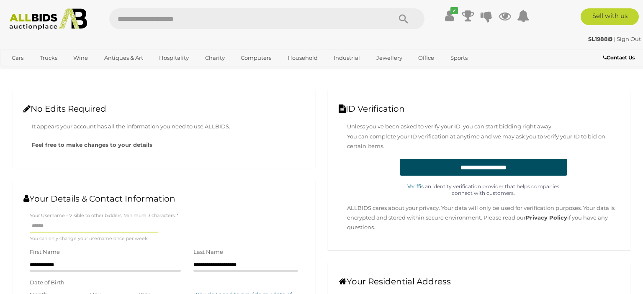
click at [496, 167] on input "**********" at bounding box center [483, 167] width 167 height 17
type input "**********"
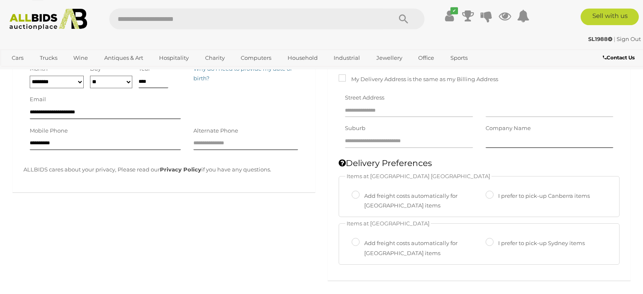
scroll to position [353, 0]
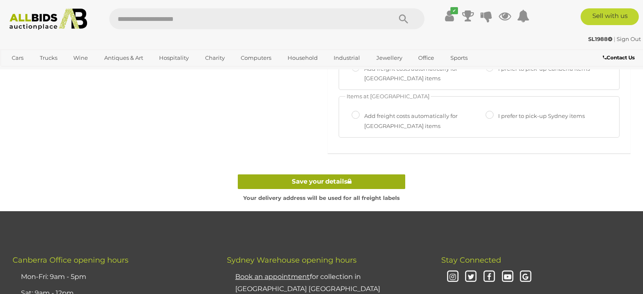
click at [327, 182] on link "Save your details" at bounding box center [321, 182] width 167 height 15
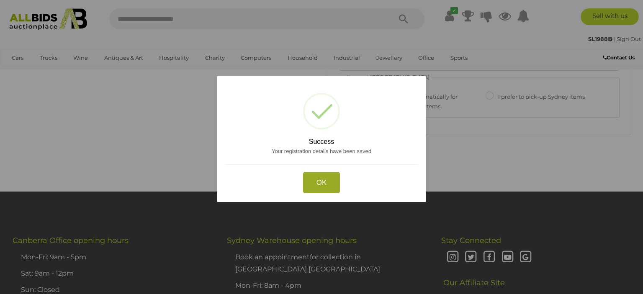
click at [327, 182] on button "OK" at bounding box center [321, 182] width 37 height 21
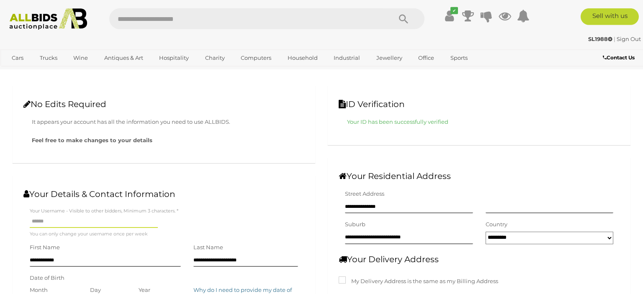
scroll to position [0, 0]
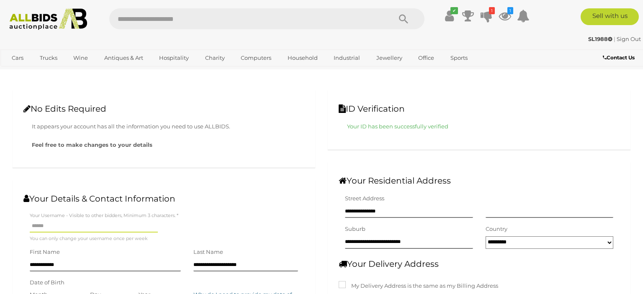
click at [66, 18] on img at bounding box center [48, 19] width 87 height 22
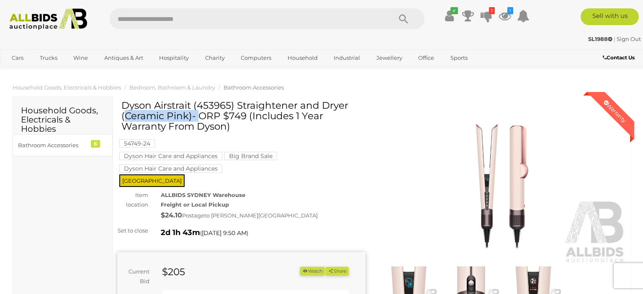
drag, startPoint x: 123, startPoint y: 104, endPoint x: 193, endPoint y: 108, distance: 70.0
click at [193, 108] on h1 "Dyson Airstrait (453965) Straightener and Dryer (Ceramic Pink)- ORP $749 (Inclu…" at bounding box center [242, 116] width 242 height 32
copy h1 "Dyson Airstrait"
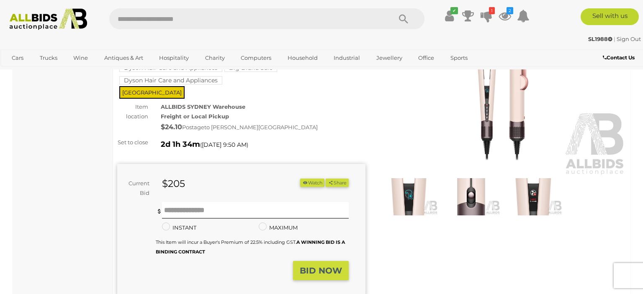
click at [313, 188] on button "Watch" at bounding box center [312, 183] width 24 height 9
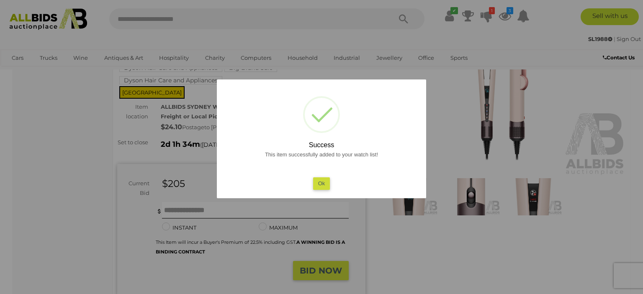
click at [322, 183] on button "Ok" at bounding box center [321, 184] width 17 height 12
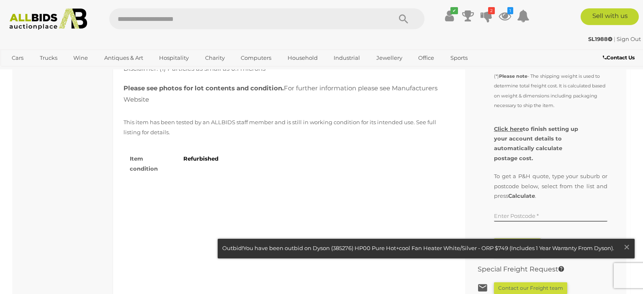
scroll to position [531, 0]
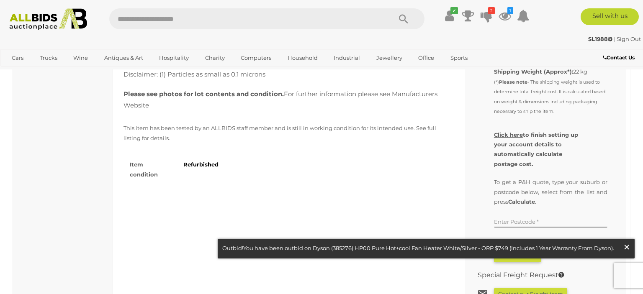
click at [626, 247] on span "×" at bounding box center [627, 247] width 8 height 16
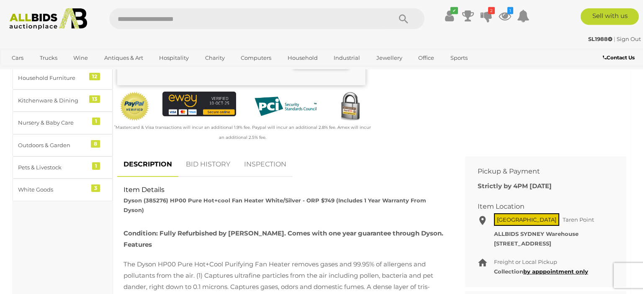
scroll to position [265, 0]
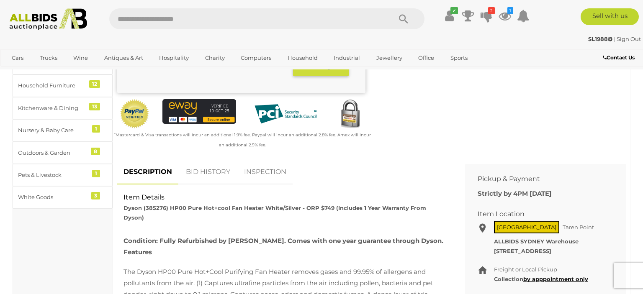
click at [222, 172] on link "BID HISTORY" at bounding box center [208, 172] width 57 height 25
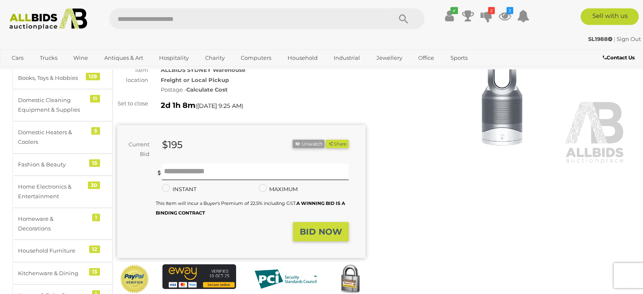
scroll to position [0, 0]
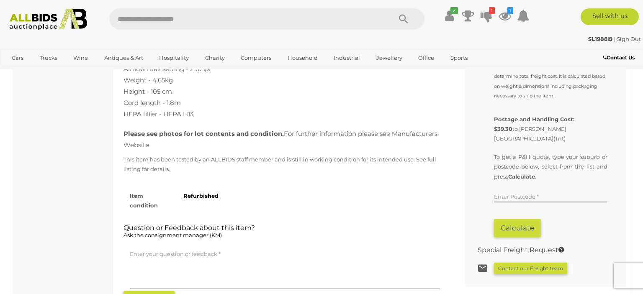
scroll to position [442, 0]
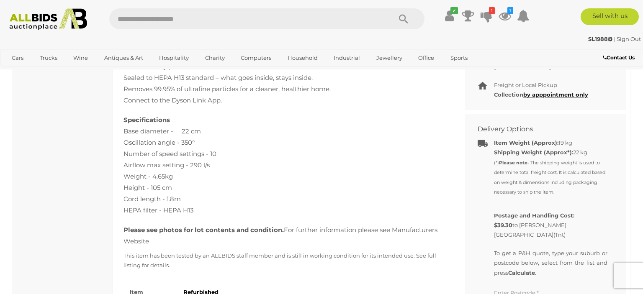
click at [613, 59] on b "Contact Us" at bounding box center [619, 57] width 32 height 6
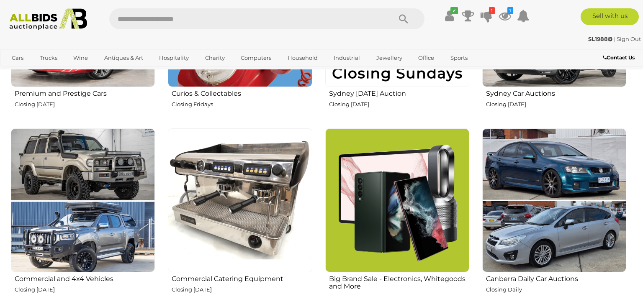
scroll to position [486, 0]
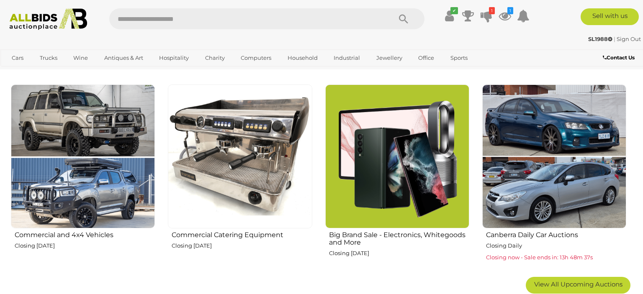
click at [396, 185] on img at bounding box center [397, 157] width 144 height 144
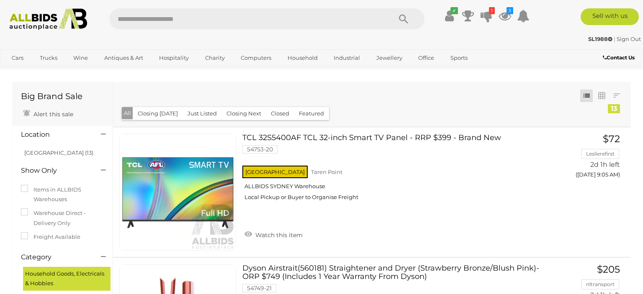
click at [277, 111] on button "Closed" at bounding box center [280, 113] width 28 height 13
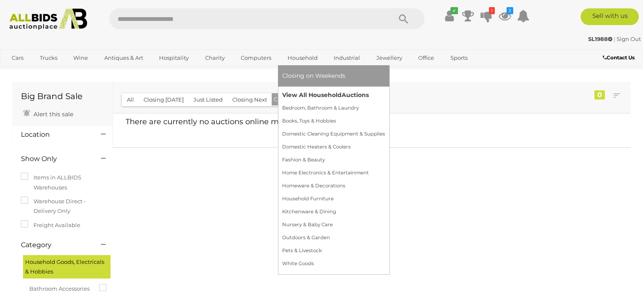
click at [298, 93] on link "View All Household Auctions" at bounding box center [333, 95] width 103 height 13
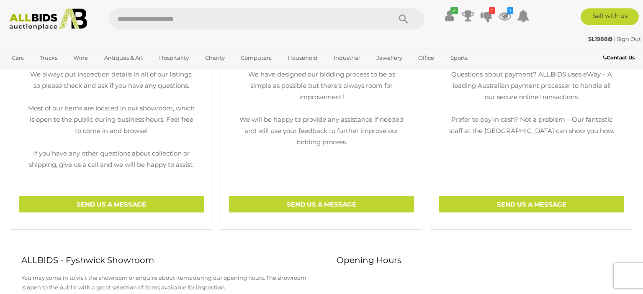
scroll to position [265, 0]
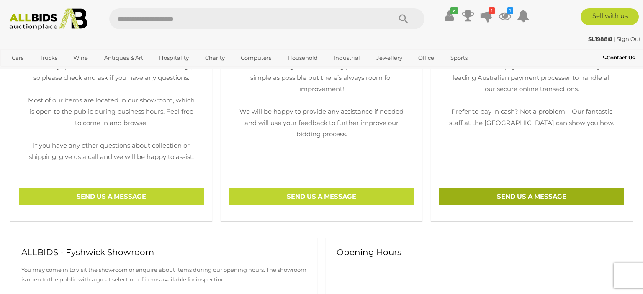
click at [553, 196] on p "SEND US A MESSAGE" at bounding box center [531, 196] width 185 height 16
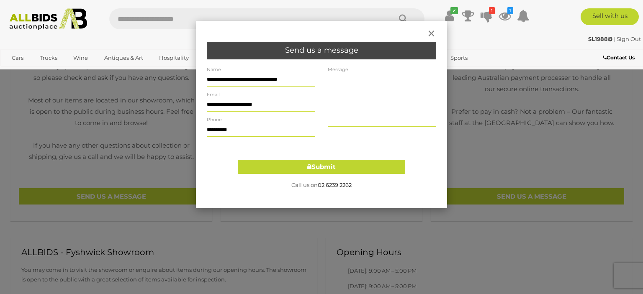
click at [350, 106] on textarea at bounding box center [382, 100] width 108 height 53
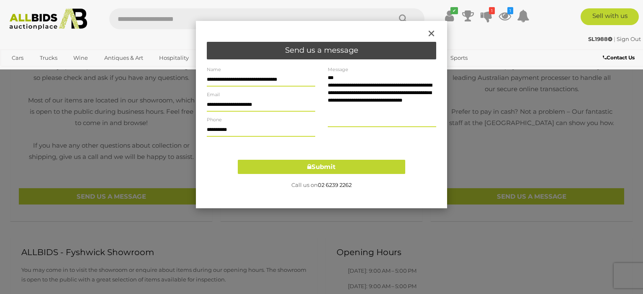
type textarea "**********"
click at [435, 31] on span "×" at bounding box center [432, 33] width 10 height 21
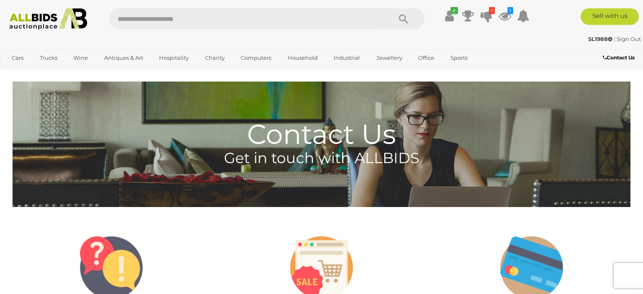
scroll to position [0, 0]
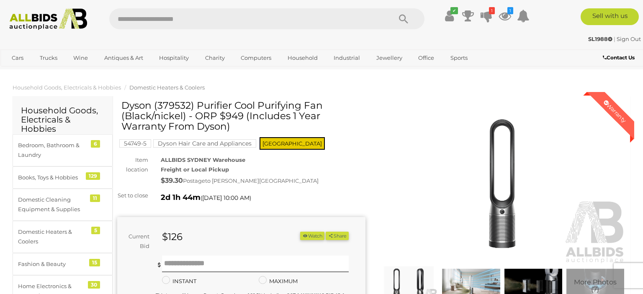
click at [317, 241] on button "Watch" at bounding box center [312, 236] width 24 height 9
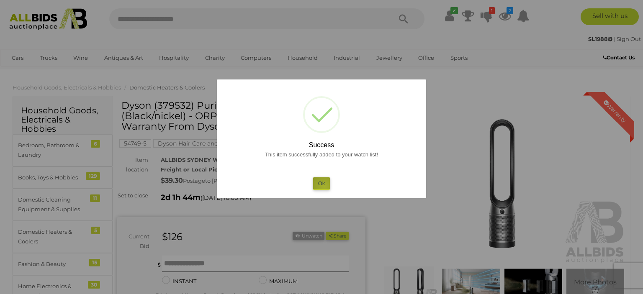
click at [325, 187] on button "Ok" at bounding box center [321, 184] width 17 height 12
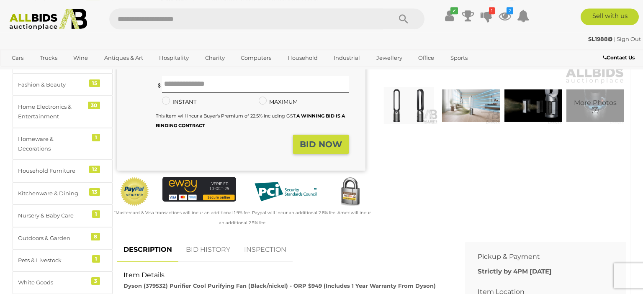
scroll to position [265, 0]
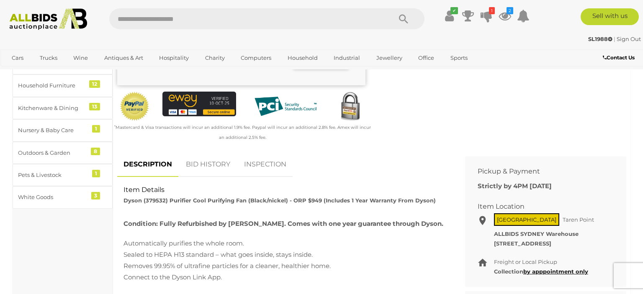
click at [192, 166] on link "BID HISTORY" at bounding box center [208, 164] width 57 height 25
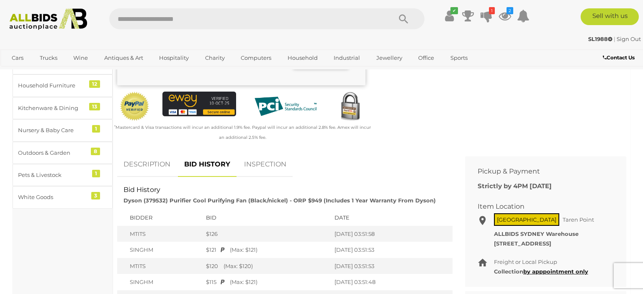
scroll to position [353, 0]
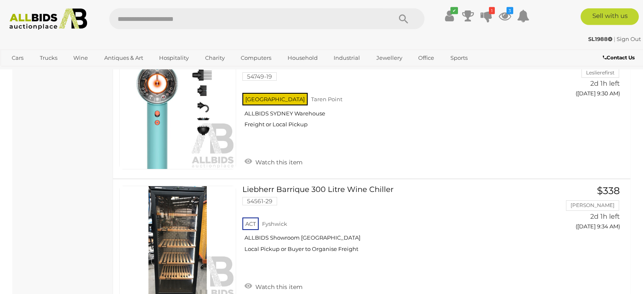
scroll to position [2425, 0]
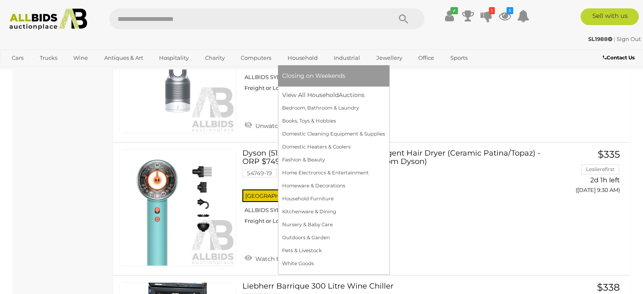
click at [296, 54] on link "Household" at bounding box center [302, 58] width 41 height 14
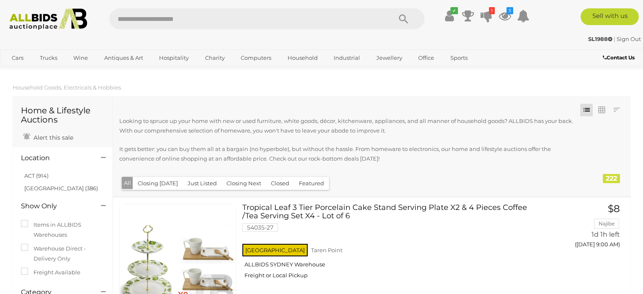
click at [163, 185] on button "Closing Today" at bounding box center [158, 183] width 50 height 13
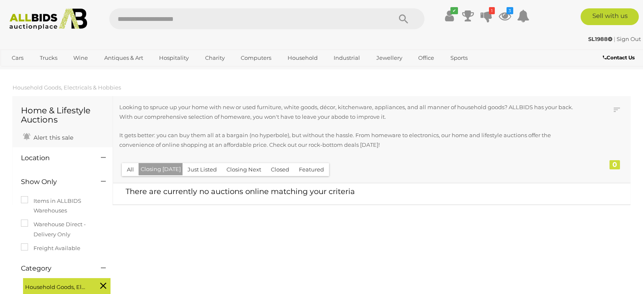
click at [209, 172] on button "Just Listed" at bounding box center [202, 169] width 39 height 13
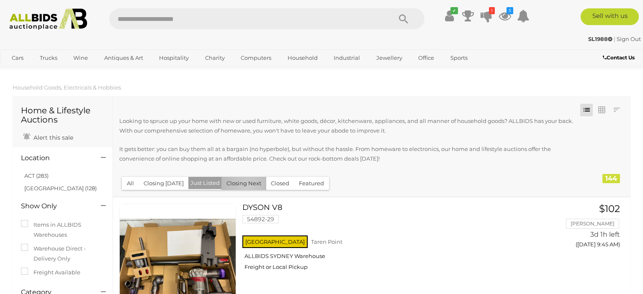
click at [244, 186] on button "Closing Next" at bounding box center [244, 183] width 45 height 13
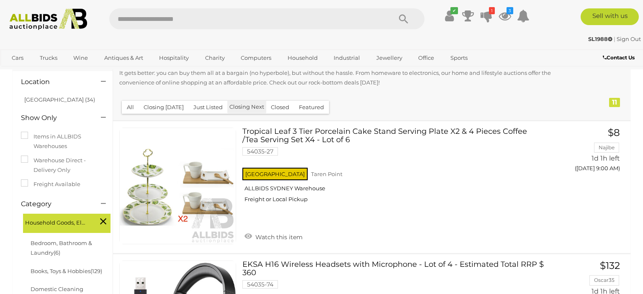
scroll to position [44, 0]
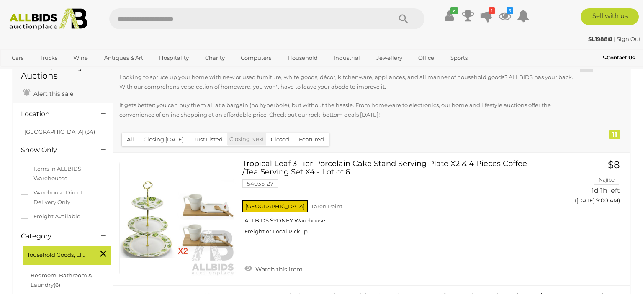
click at [270, 143] on button "Closed" at bounding box center [280, 139] width 28 height 13
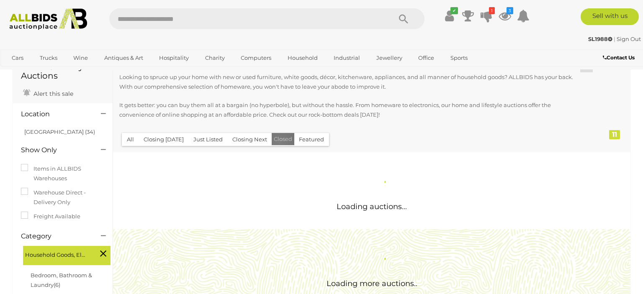
scroll to position [0, 0]
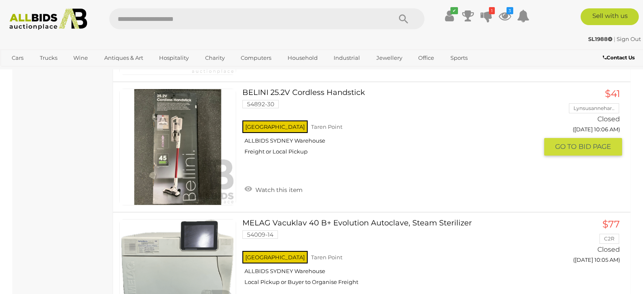
scroll to position [12557, 0]
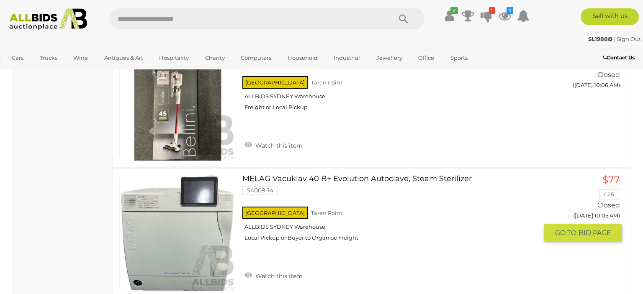
click at [163, 222] on img at bounding box center [178, 233] width 116 height 116
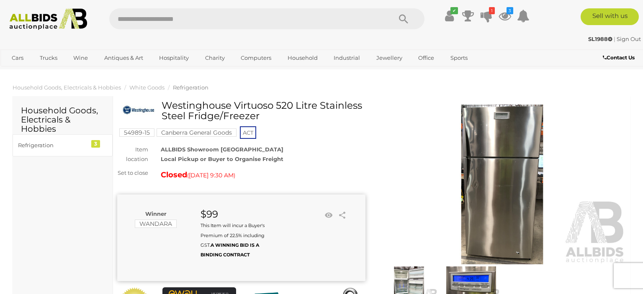
click at [503, 147] on img at bounding box center [502, 185] width 248 height 160
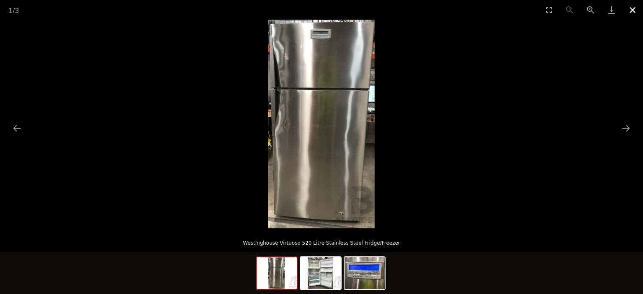
click at [632, 10] on button "Close gallery" at bounding box center [632, 10] width 21 height 20
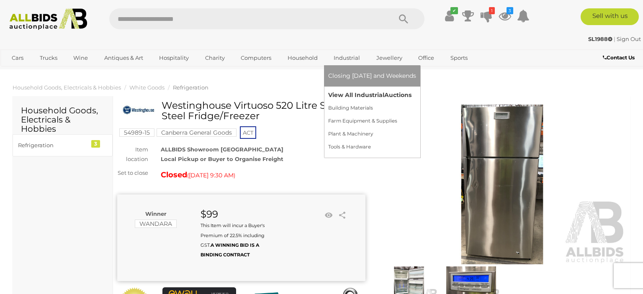
click at [360, 98] on link "View All Industrial Auctions" at bounding box center [372, 95] width 88 height 13
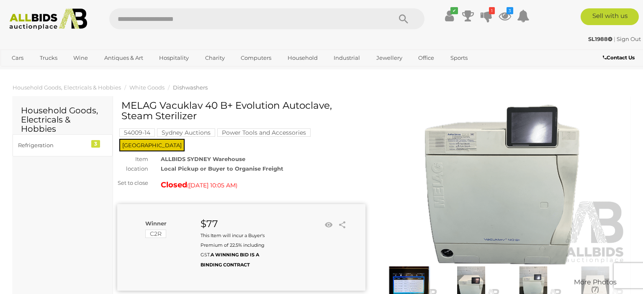
click at [508, 170] on img at bounding box center [502, 185] width 248 height 160
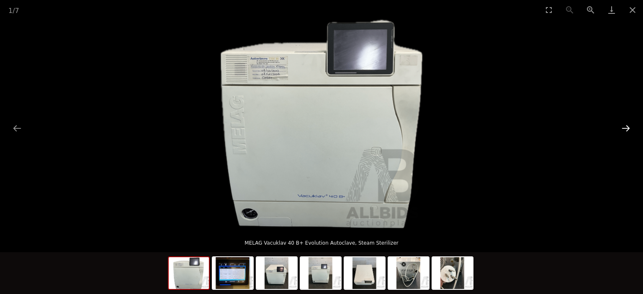
click at [625, 130] on button "Next slide" at bounding box center [626, 128] width 18 height 16
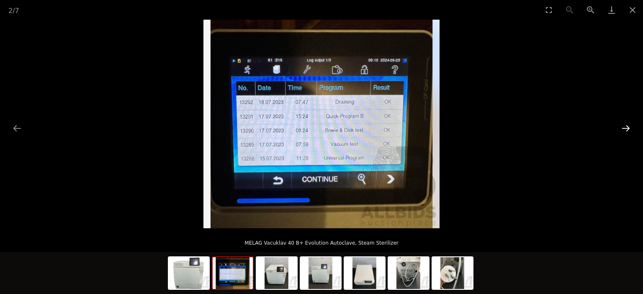
click at [625, 130] on button "Next slide" at bounding box center [626, 128] width 18 height 16
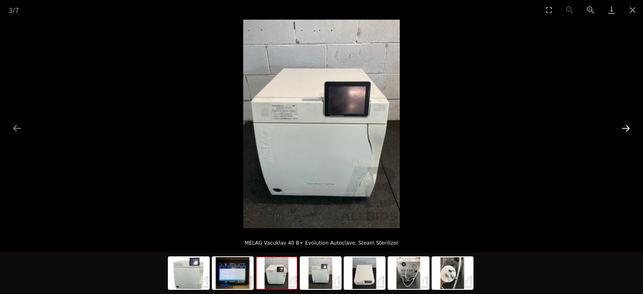
click at [625, 130] on button "Next slide" at bounding box center [626, 128] width 18 height 16
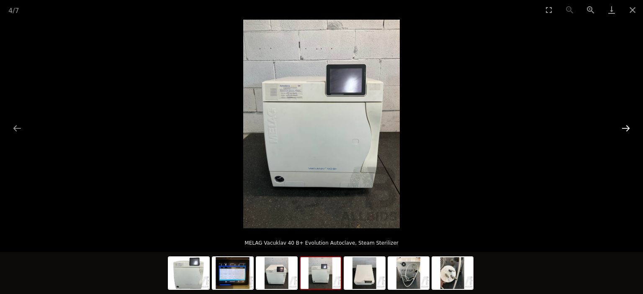
click at [625, 130] on button "Next slide" at bounding box center [626, 128] width 18 height 16
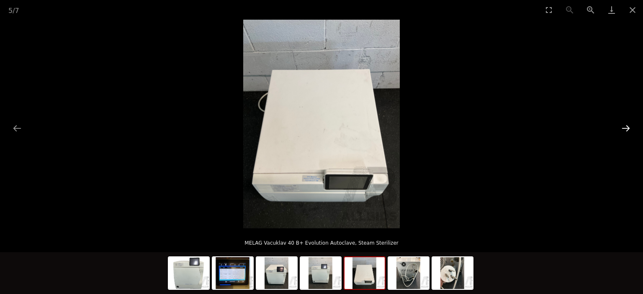
click at [625, 130] on button "Next slide" at bounding box center [626, 128] width 18 height 16
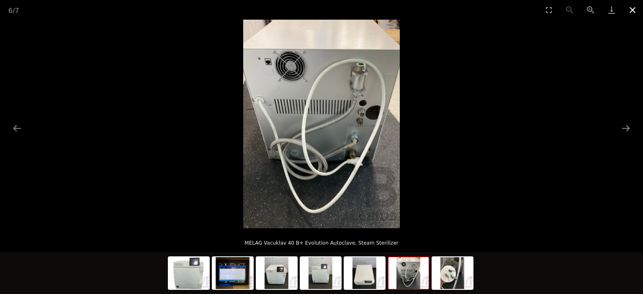
click at [636, 9] on button "Close gallery" at bounding box center [632, 10] width 21 height 20
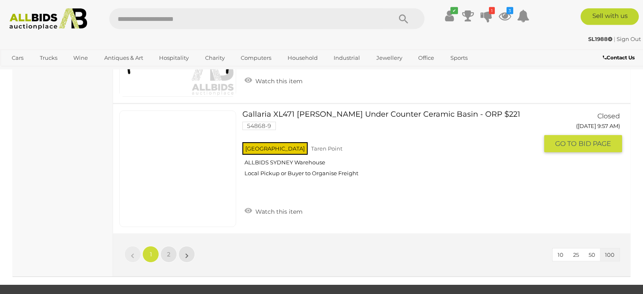
scroll to position [13221, 0]
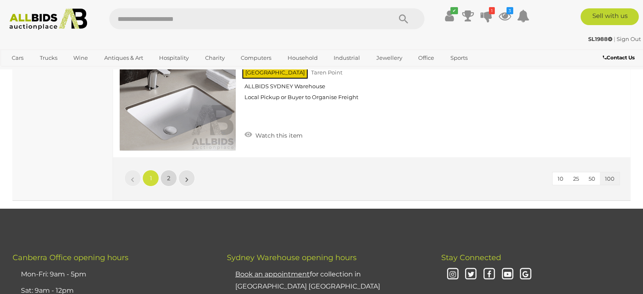
click at [164, 170] on link "2" at bounding box center [168, 178] width 17 height 17
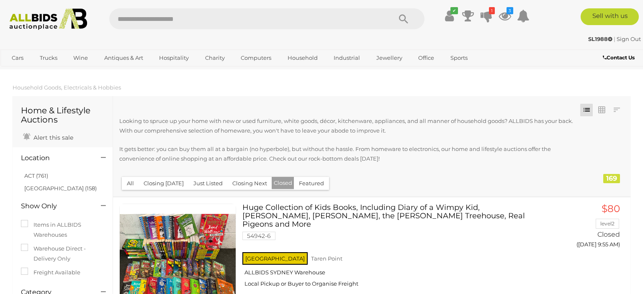
click at [306, 185] on button "Featured" at bounding box center [311, 183] width 35 height 13
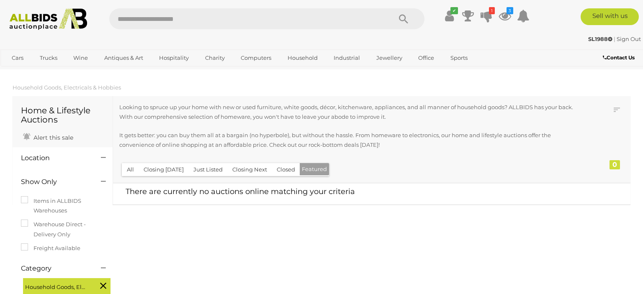
click at [132, 172] on button "All" at bounding box center [130, 169] width 17 height 13
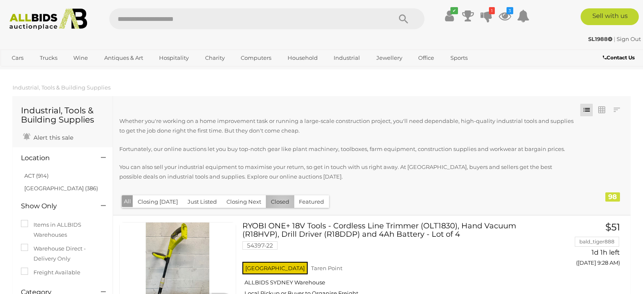
drag, startPoint x: 280, startPoint y: 203, endPoint x: 280, endPoint y: 198, distance: 5.0
click at [279, 203] on button "Closed" at bounding box center [280, 202] width 28 height 13
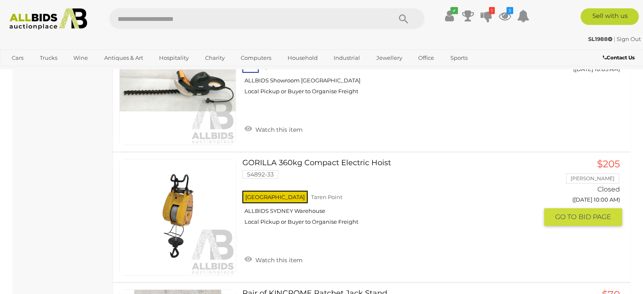
scroll to position [398, 0]
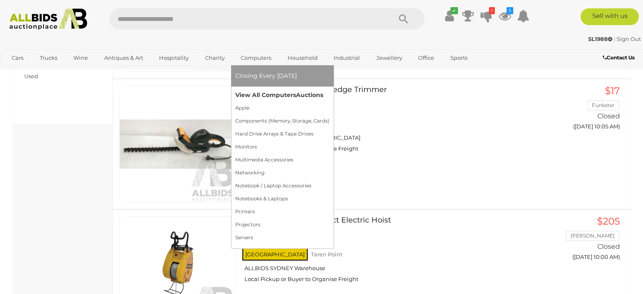
click at [279, 95] on link "View All Computers Auctions" at bounding box center [282, 95] width 94 height 13
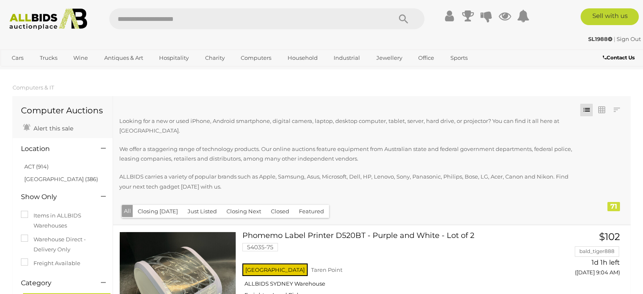
click at [275, 209] on button "Closed" at bounding box center [280, 211] width 28 height 13
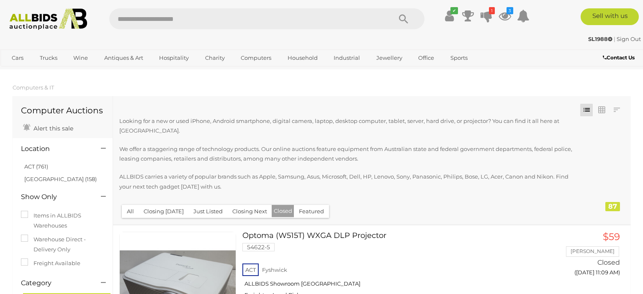
click at [133, 214] on button "All" at bounding box center [130, 211] width 17 height 13
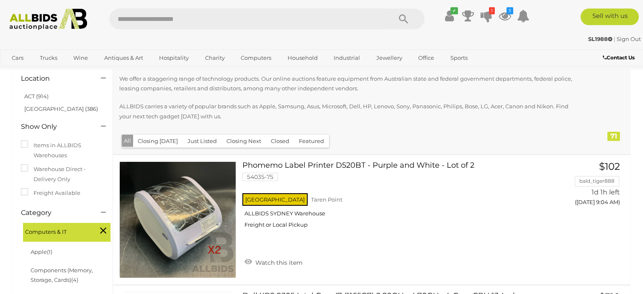
scroll to position [88, 0]
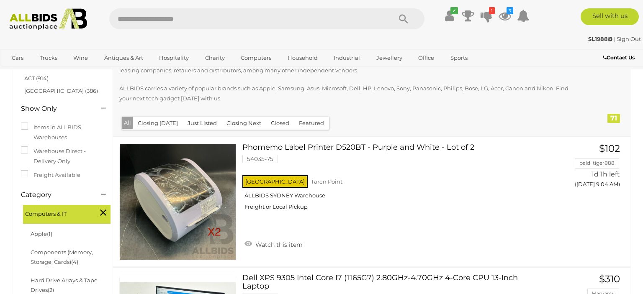
click at [274, 124] on button "Closed" at bounding box center [280, 123] width 28 height 13
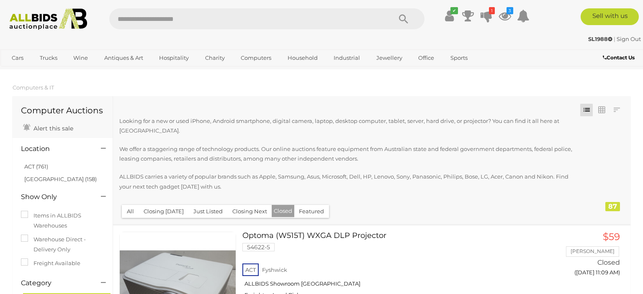
scroll to position [88, 0]
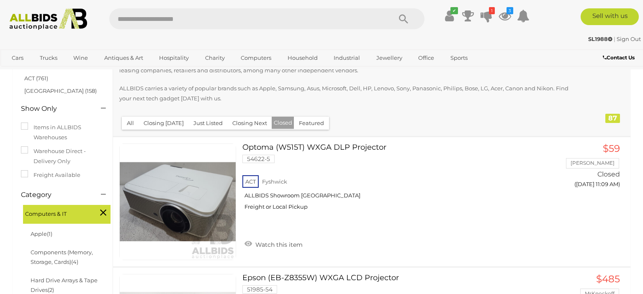
click at [130, 126] on button "All" at bounding box center [130, 123] width 17 height 13
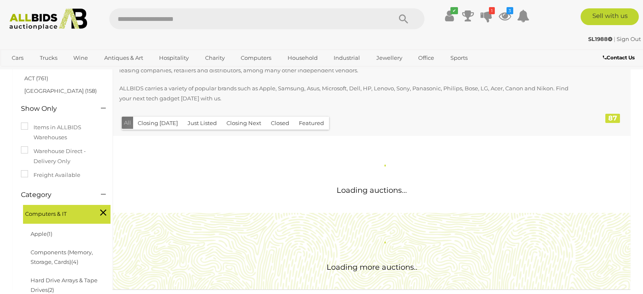
scroll to position [0, 0]
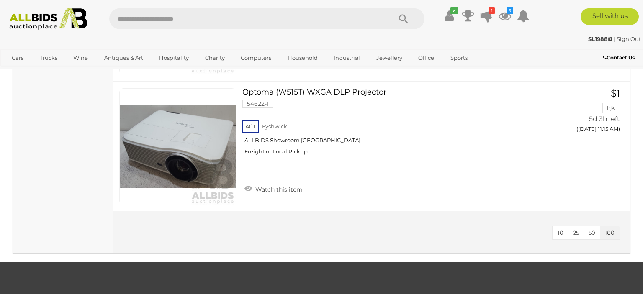
scroll to position [9286, 0]
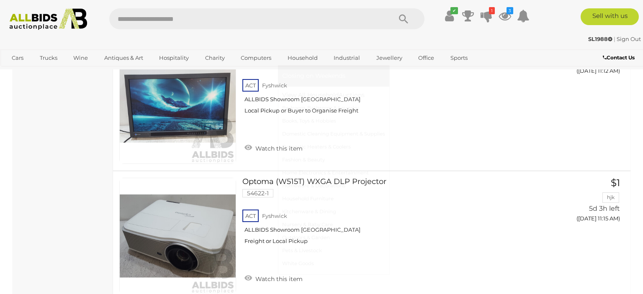
click at [309, 78] on span "Closing on Weekends" at bounding box center [313, 76] width 63 height 8
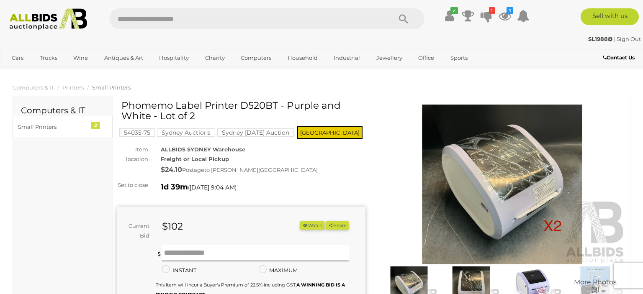
click at [497, 157] on img at bounding box center [502, 185] width 248 height 160
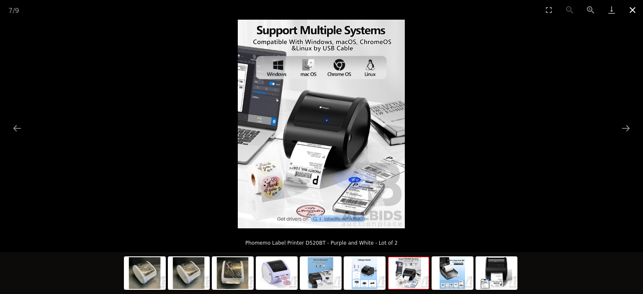
click at [631, 11] on button "Close gallery" at bounding box center [632, 10] width 21 height 20
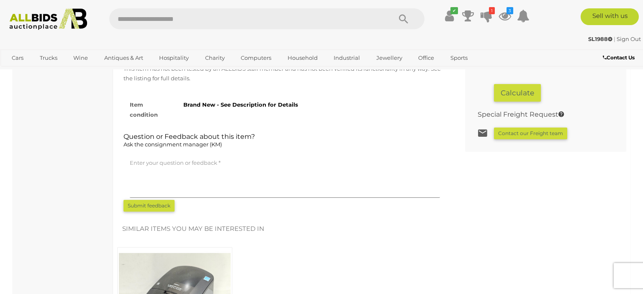
scroll to position [840, 0]
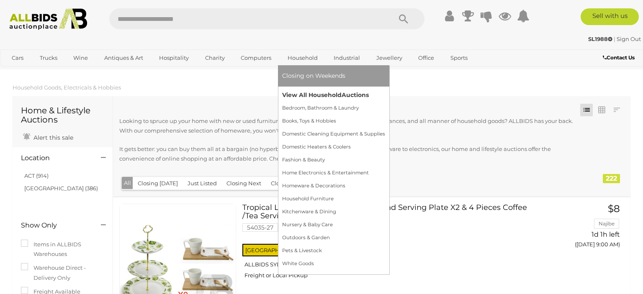
click at [310, 95] on link "View All Household Auctions" at bounding box center [333, 95] width 103 height 13
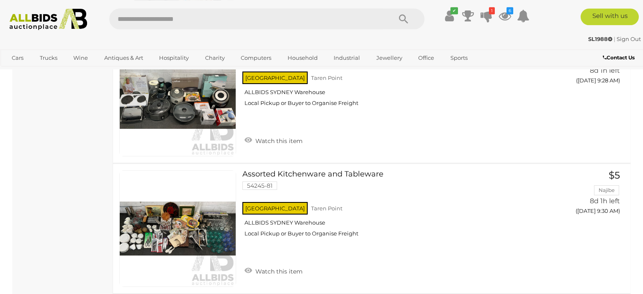
scroll to position [12779, 0]
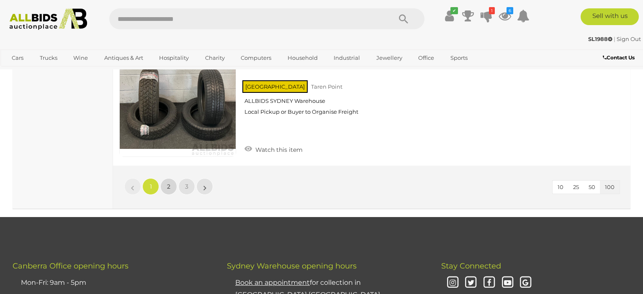
click at [163, 178] on link "2" at bounding box center [168, 186] width 17 height 17
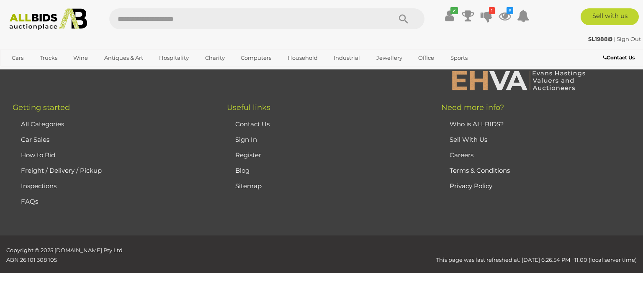
scroll to position [113, 0]
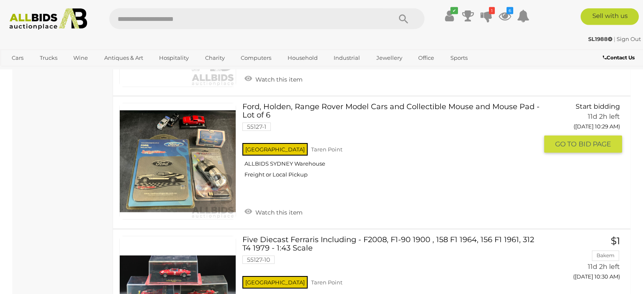
scroll to position [12714, 0]
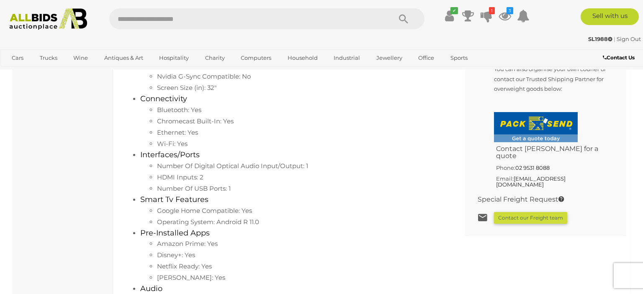
scroll to position [574, 0]
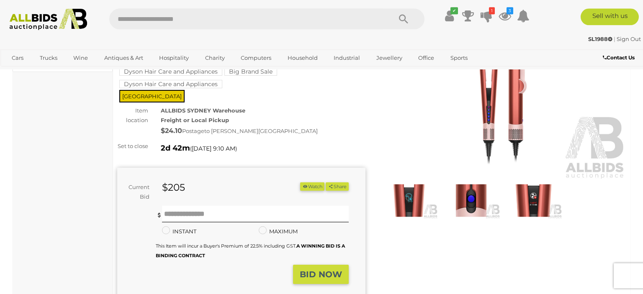
scroll to position [88, 0]
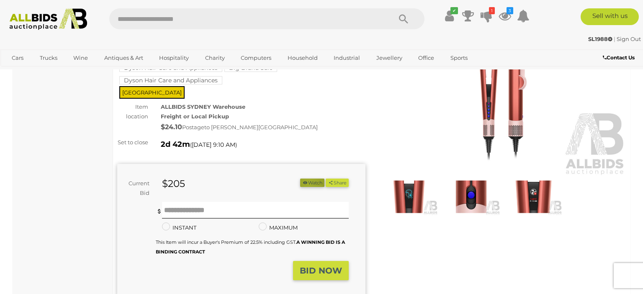
click at [305, 188] on button "Watch" at bounding box center [312, 183] width 24 height 9
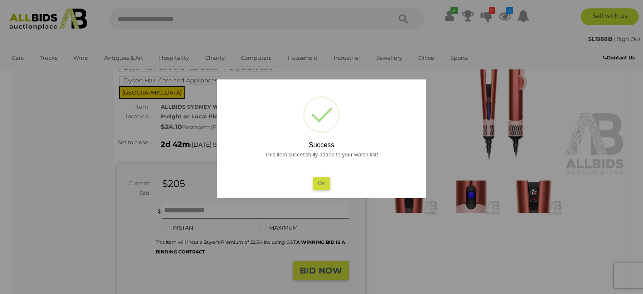
click at [327, 182] on button "Ok" at bounding box center [321, 184] width 17 height 12
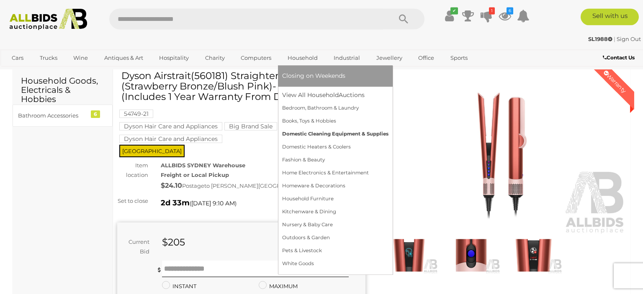
scroll to position [44, 0]
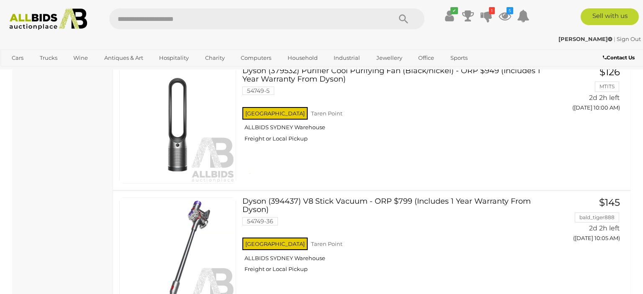
scroll to position [3405, 0]
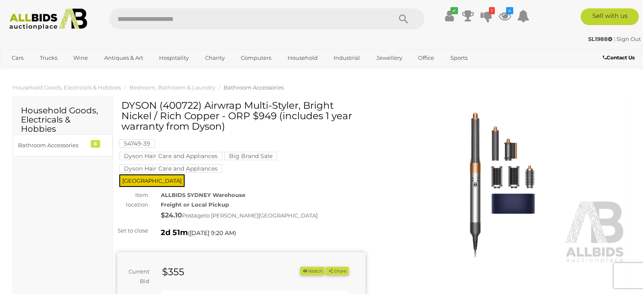
click at [308, 276] on button "Watch" at bounding box center [312, 271] width 24 height 9
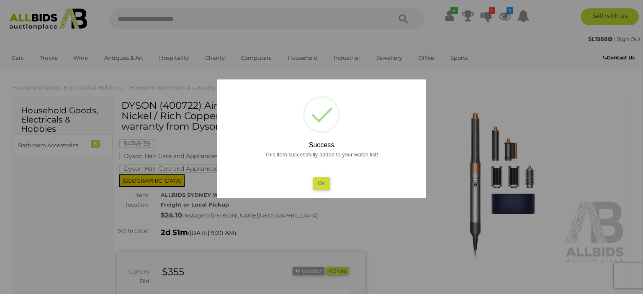
click at [320, 183] on button "Ok" at bounding box center [321, 184] width 17 height 12
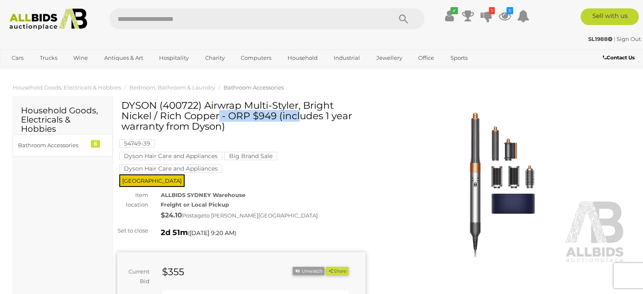
drag, startPoint x: 206, startPoint y: 106, endPoint x: 286, endPoint y: 106, distance: 79.6
click at [286, 106] on h1 "DYSON (400722) Airwrap Multi-Styler, Bright Nickel / Rich Copper - ORP $949 (in…" at bounding box center [242, 116] width 242 height 32
click at [132, 108] on h1 "DYSON (400722) Airwrap Multi-Styler, Bright Nickel / Rich Copper - ORP $949 (in…" at bounding box center [242, 116] width 242 height 32
drag, startPoint x: 122, startPoint y: 106, endPoint x: 298, endPoint y: 105, distance: 175.9
click at [298, 105] on h1 "DYSON (400722) Airwrap Multi-Styler, Bright Nickel / Rich Copper - ORP $949 (in…" at bounding box center [242, 116] width 242 height 32
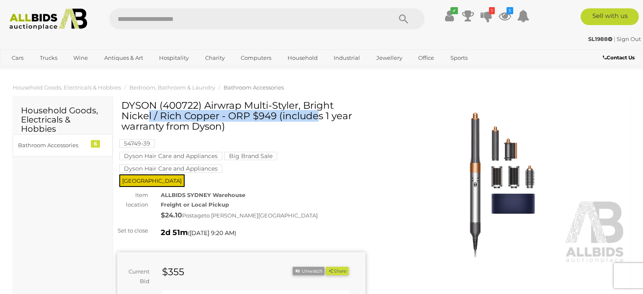
copy h1 "DYSON (400722) Airwrap Multi-Styler"
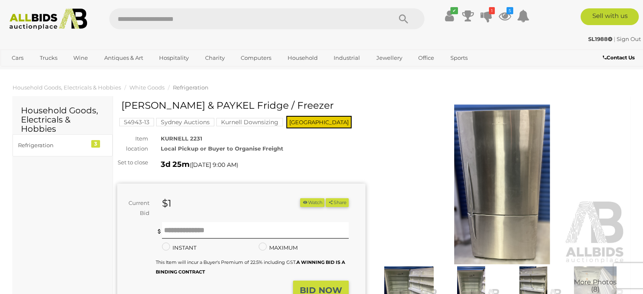
click at [494, 177] on img at bounding box center [502, 185] width 248 height 160
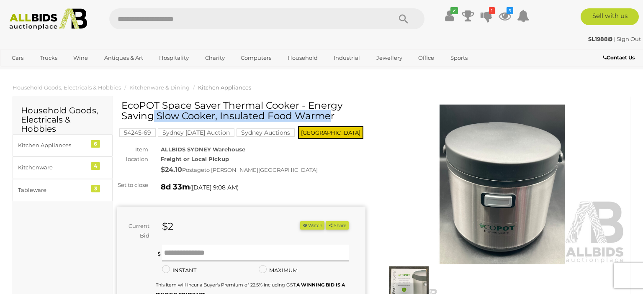
drag, startPoint x: 123, startPoint y: 105, endPoint x: 304, endPoint y: 104, distance: 180.9
click at [304, 104] on h1 "EcoPOT Space Saver Thermal Cooker - Energy Saving Slow Cooker, Insulated Food W…" at bounding box center [242, 110] width 242 height 21
copy h1 "EcoPOT Space Saver Thermal Cooker"
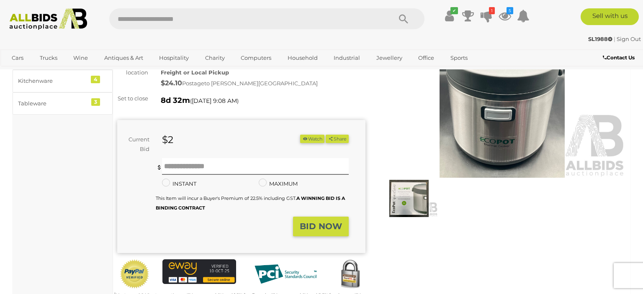
scroll to position [88, 0]
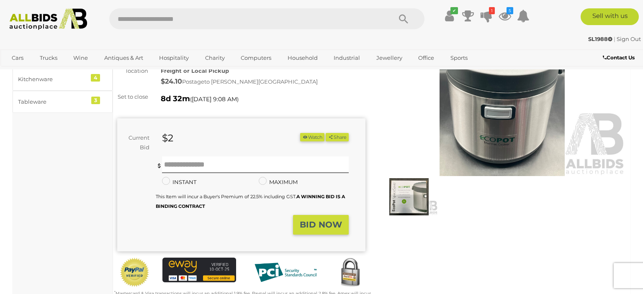
click at [528, 131] on img at bounding box center [502, 96] width 248 height 160
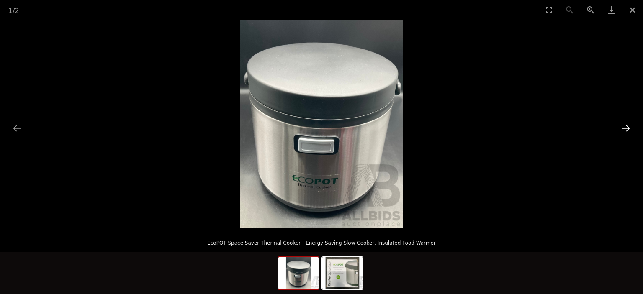
click at [625, 124] on button "Next slide" at bounding box center [626, 128] width 18 height 16
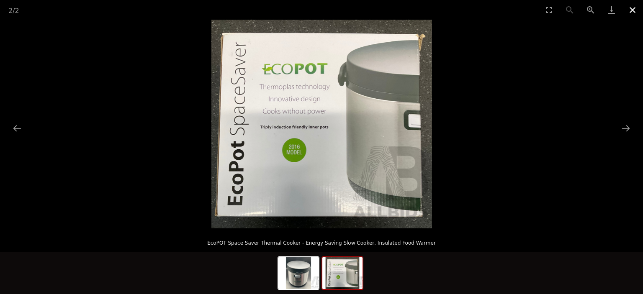
click at [632, 12] on button "Close gallery" at bounding box center [632, 10] width 21 height 20
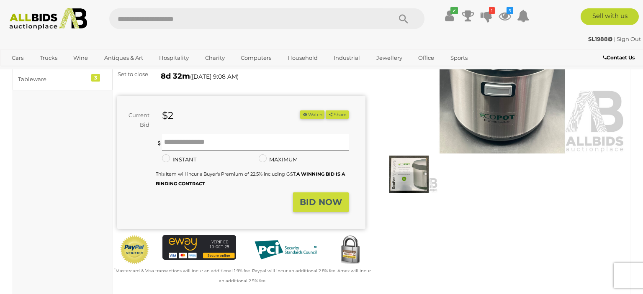
scroll to position [44, 0]
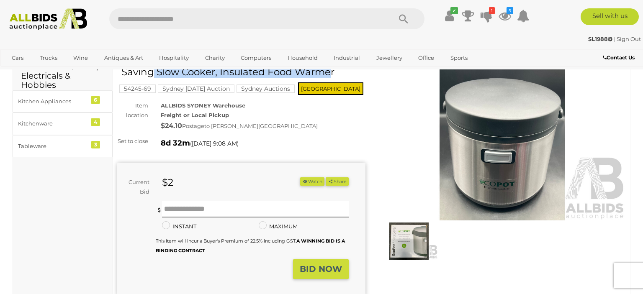
click at [302, 184] on icon "button" at bounding box center [305, 181] width 6 height 5
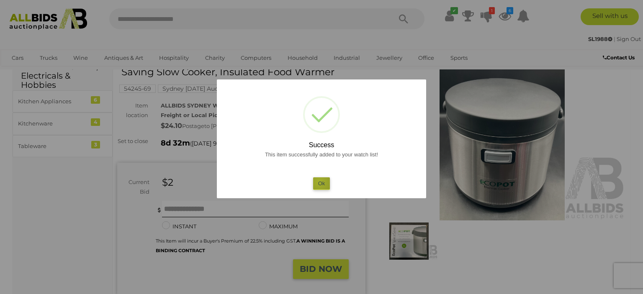
click at [319, 182] on button "Ok" at bounding box center [321, 184] width 17 height 12
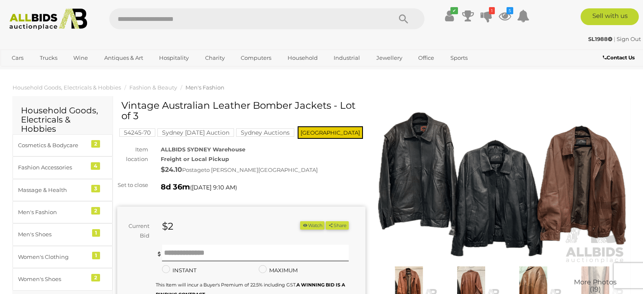
drag, startPoint x: 123, startPoint y: 106, endPoint x: 334, endPoint y: 111, distance: 211.5
click at [334, 111] on h1 "Vintage Australian Leather Bomber Jackets - Lot of 3" at bounding box center [242, 110] width 242 height 21
copy h1 "Vintage Australian Leather Bomber Jackets"
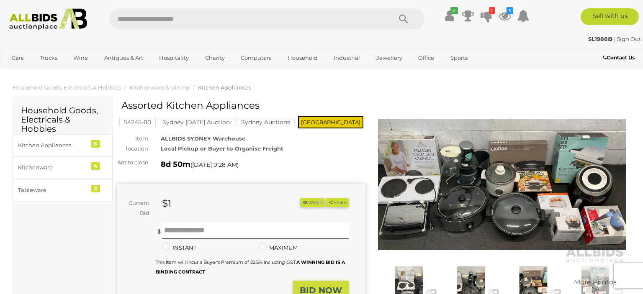
click at [531, 229] on img at bounding box center [502, 185] width 248 height 160
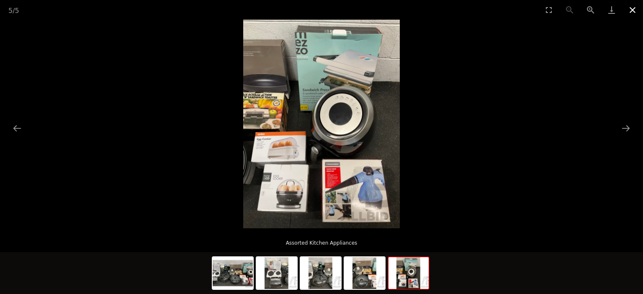
click at [631, 13] on button "Close gallery" at bounding box center [632, 10] width 21 height 20
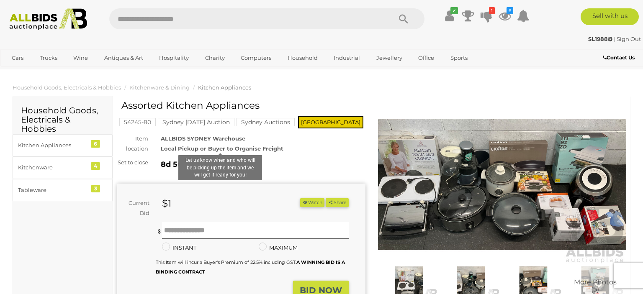
click at [220, 149] on strong "Local Pickup or Buyer to Organise Freight" at bounding box center [222, 148] width 123 height 7
click at [260, 146] on strong "Local Pickup or Buyer to Organise Freight" at bounding box center [222, 148] width 123 height 7
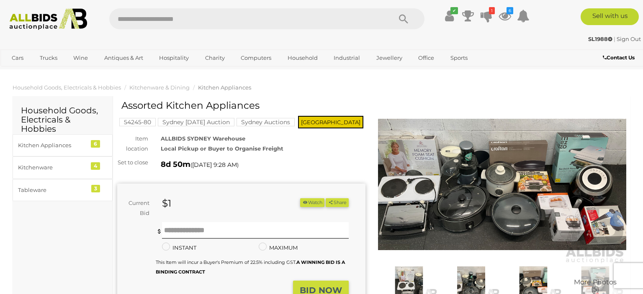
click at [125, 150] on div "Item location" at bounding box center [133, 144] width 44 height 20
click at [35, 25] on img at bounding box center [48, 19] width 87 height 22
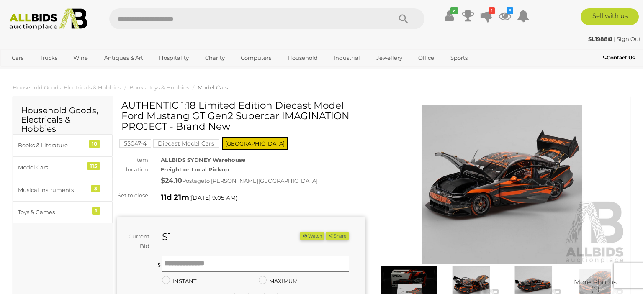
drag, startPoint x: 122, startPoint y: 118, endPoint x: 205, endPoint y: 119, distance: 82.5
click at [205, 119] on h1 "AUTHENTIC 1:18 Limited Edition Diecast Model Ford Mustang GT Gen2 Supercar IMAG…" at bounding box center [242, 116] width 242 height 32
copy h1 "Ford Mustang GT"
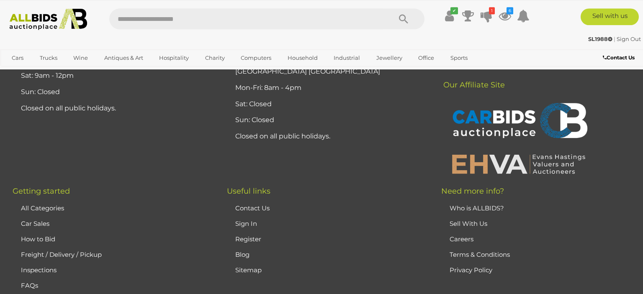
scroll to position [2211, 0]
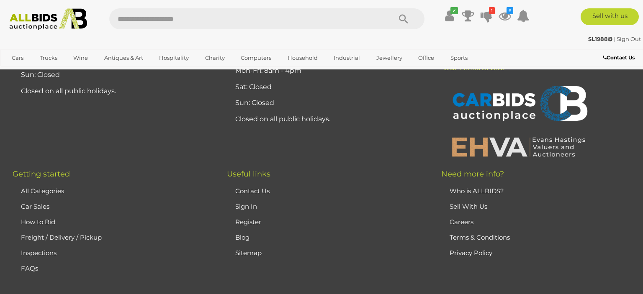
click at [246, 249] on link "Sitemap" at bounding box center [248, 253] width 26 height 8
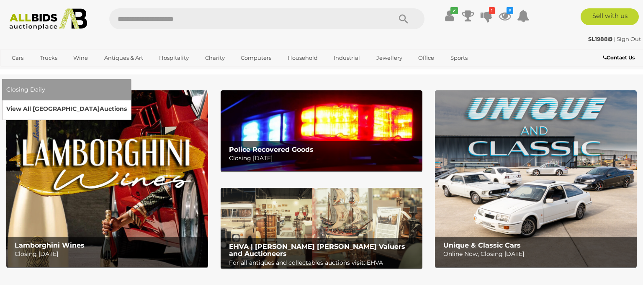
click at [127, 103] on link "View All Sydney Auctions" at bounding box center [66, 109] width 121 height 13
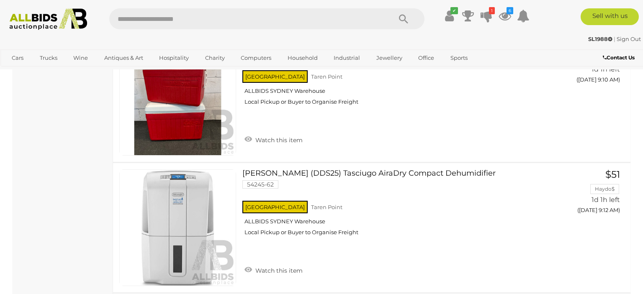
scroll to position [531, 0]
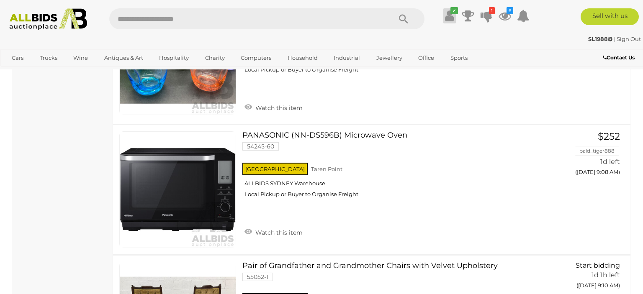
click at [450, 21] on icon at bounding box center [449, 15] width 9 height 15
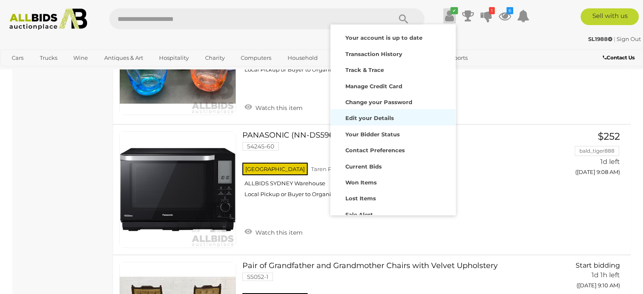
scroll to position [39, 0]
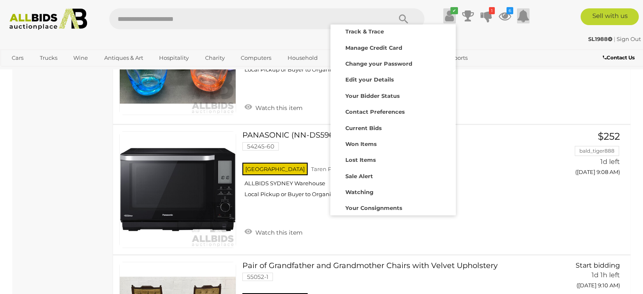
click at [520, 18] on icon at bounding box center [523, 15] width 13 height 15
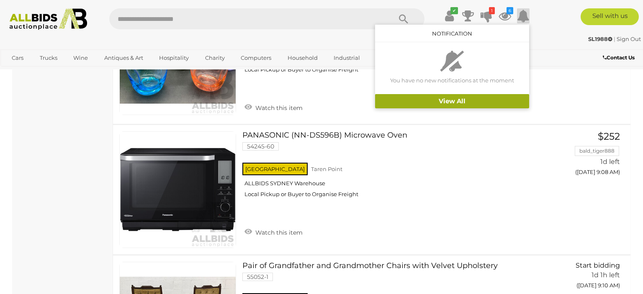
click at [456, 103] on link "View All" at bounding box center [452, 101] width 154 height 15
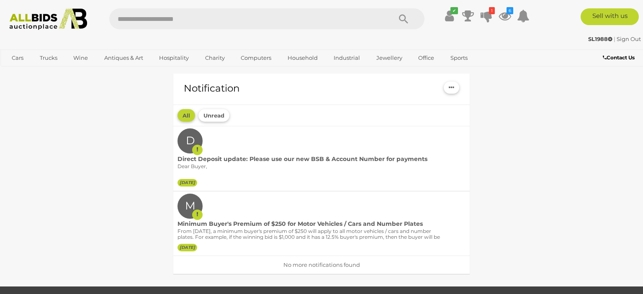
click at [621, 59] on b "Contact Us" at bounding box center [619, 57] width 32 height 6
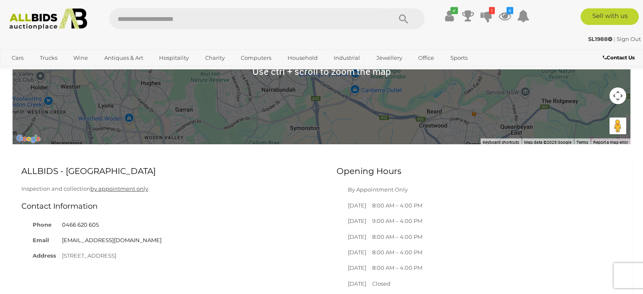
scroll to position [707, 0]
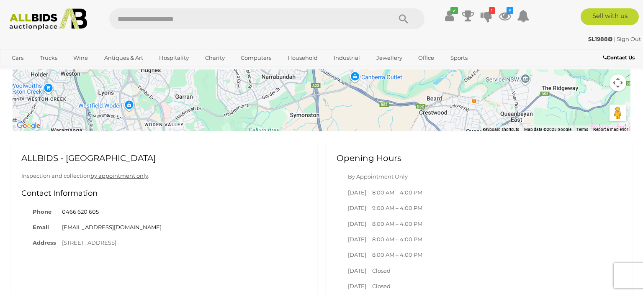
click at [115, 242] on td "4 Bay Road, Taren Point, NSW 2229" at bounding box center [112, 242] width 106 height 15
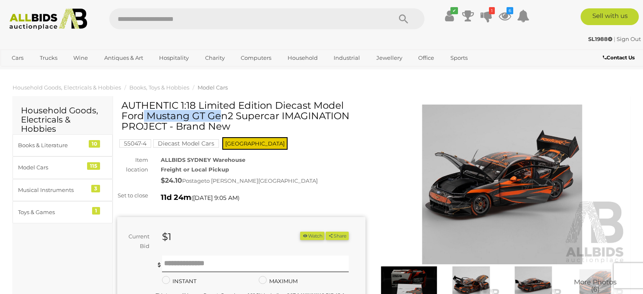
drag, startPoint x: 122, startPoint y: 105, endPoint x: 196, endPoint y: 107, distance: 73.7
click at [196, 107] on h1 "AUTHENTIC 1:18 Limited Edition Diecast Model Ford Mustang GT Gen2 Supercar IMAG…" at bounding box center [242, 116] width 242 height 32
copy h1 "AUTHENTIC 1:18"
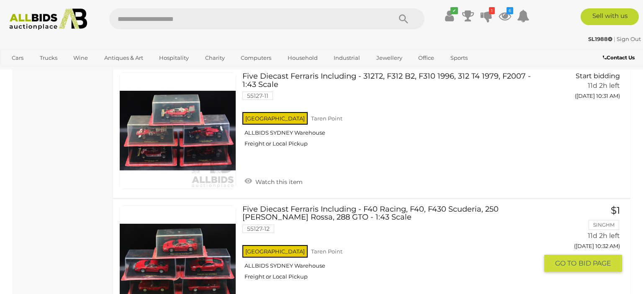
scroll to position [13068, 0]
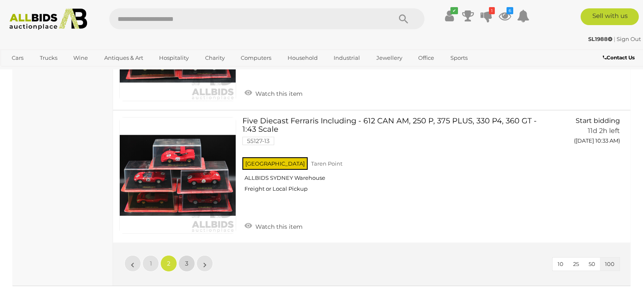
click at [187, 255] on link "3" at bounding box center [186, 263] width 17 height 17
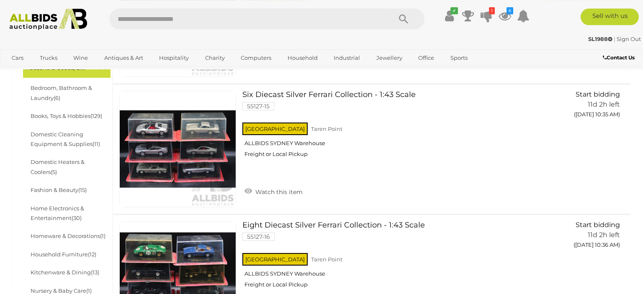
scroll to position [245, 0]
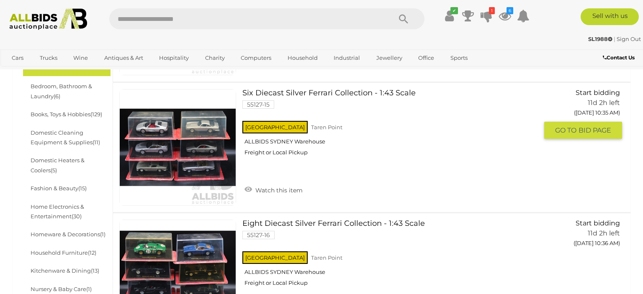
click at [342, 95] on link "Six Diecast Silver Ferrari Collection - 1:43 Scale 55127-15 NSW Taren Point" at bounding box center [393, 125] width 289 height 73
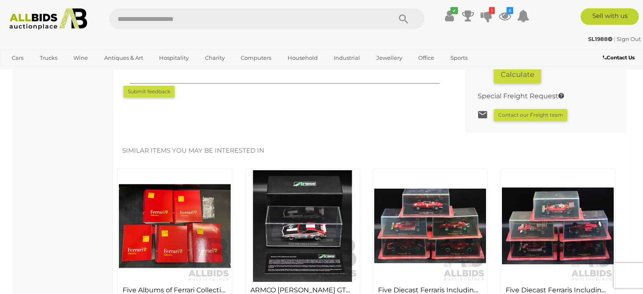
scroll to position [752, 0]
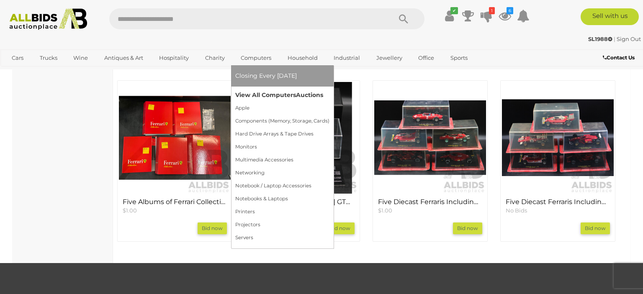
click at [265, 95] on link "View All Computers Auctions" at bounding box center [282, 95] width 94 height 13
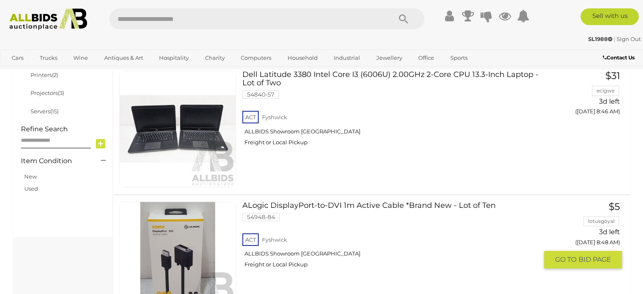
scroll to position [531, 0]
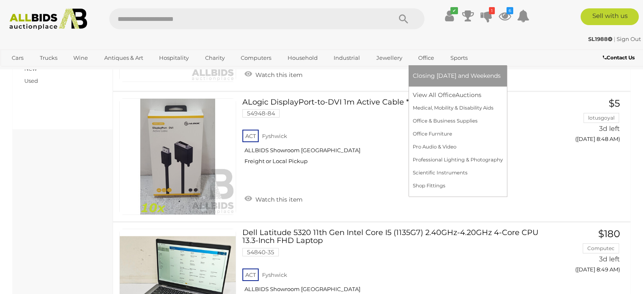
click at [430, 61] on link "Office" at bounding box center [426, 58] width 27 height 14
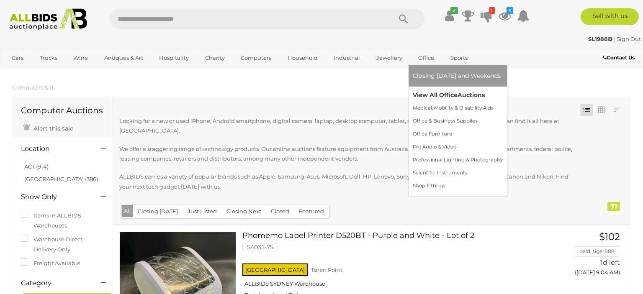
click at [432, 95] on link "View All Office Auctions" at bounding box center [458, 95] width 90 height 13
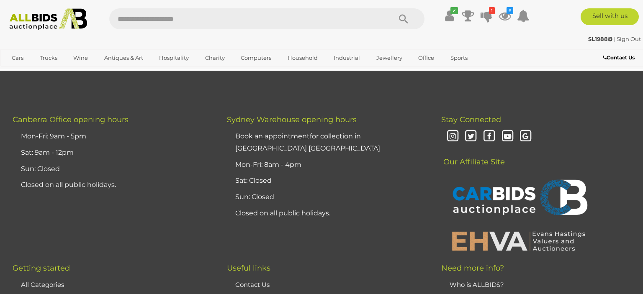
scroll to position [6942, 0]
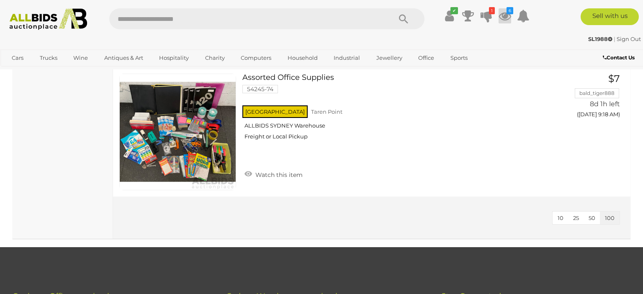
click at [508, 12] on icon "6" at bounding box center [510, 10] width 7 height 7
